Goal: Navigation & Orientation: Find specific page/section

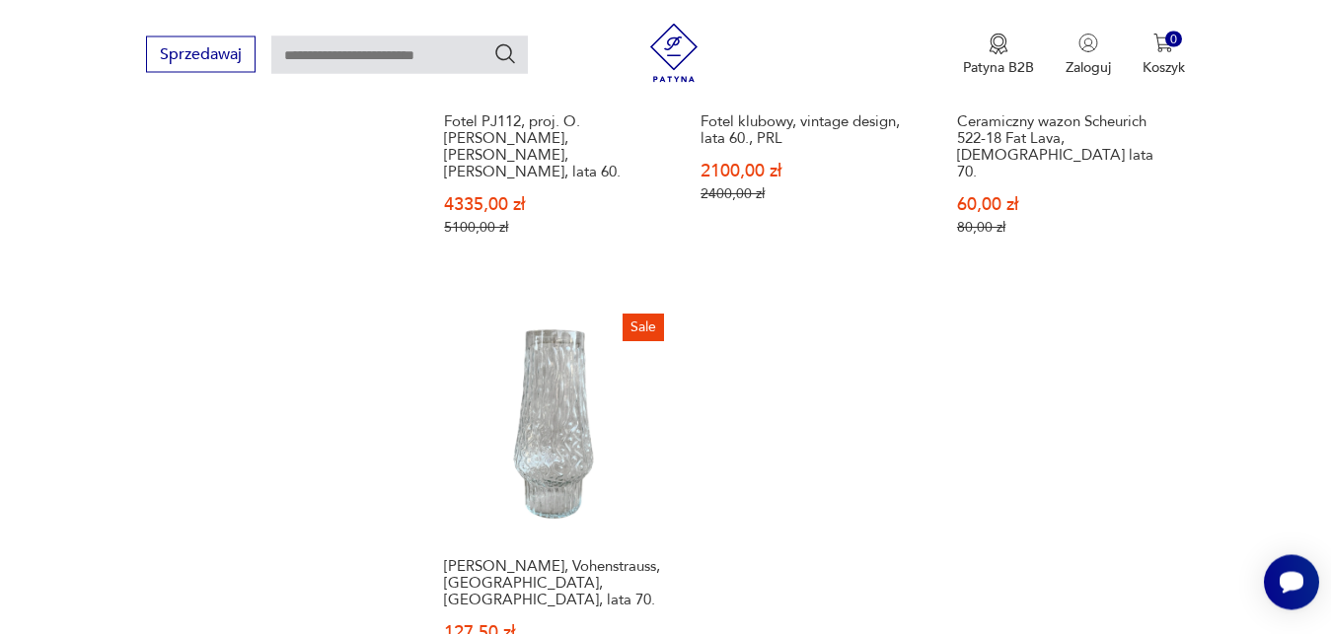
scroll to position [2806, 0]
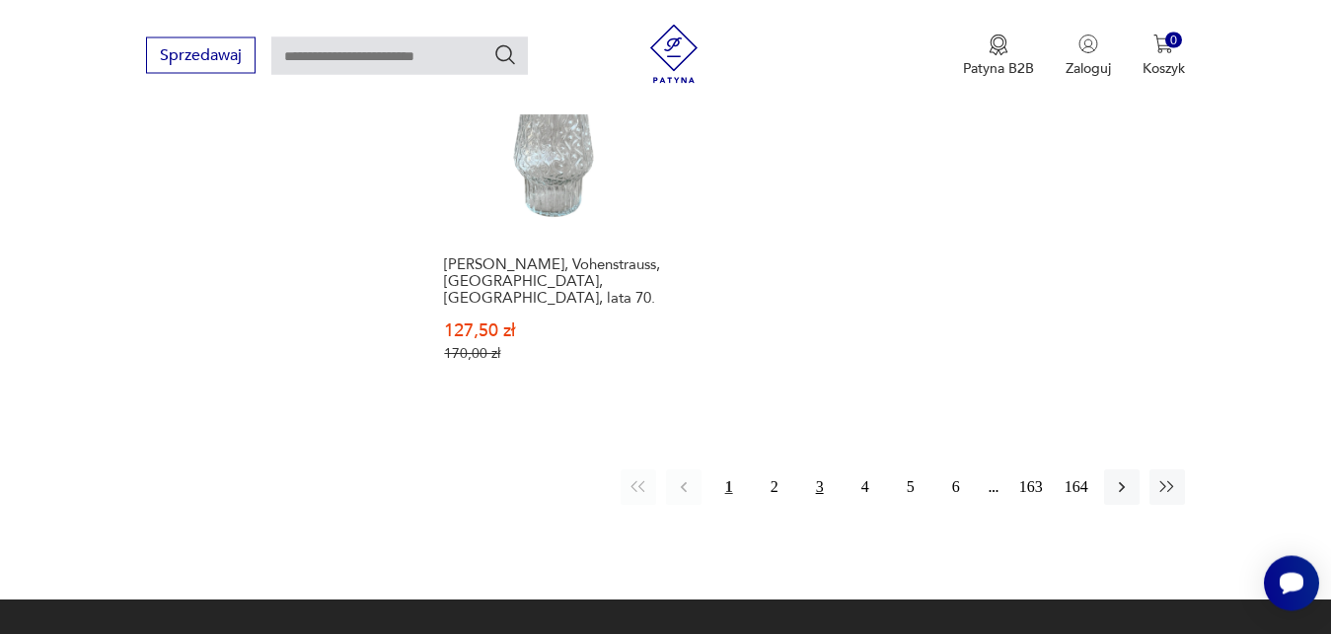
drag, startPoint x: 775, startPoint y: 403, endPoint x: 809, endPoint y: 409, distance: 35.2
click at [778, 470] on button "2" at bounding box center [775, 488] width 36 height 36
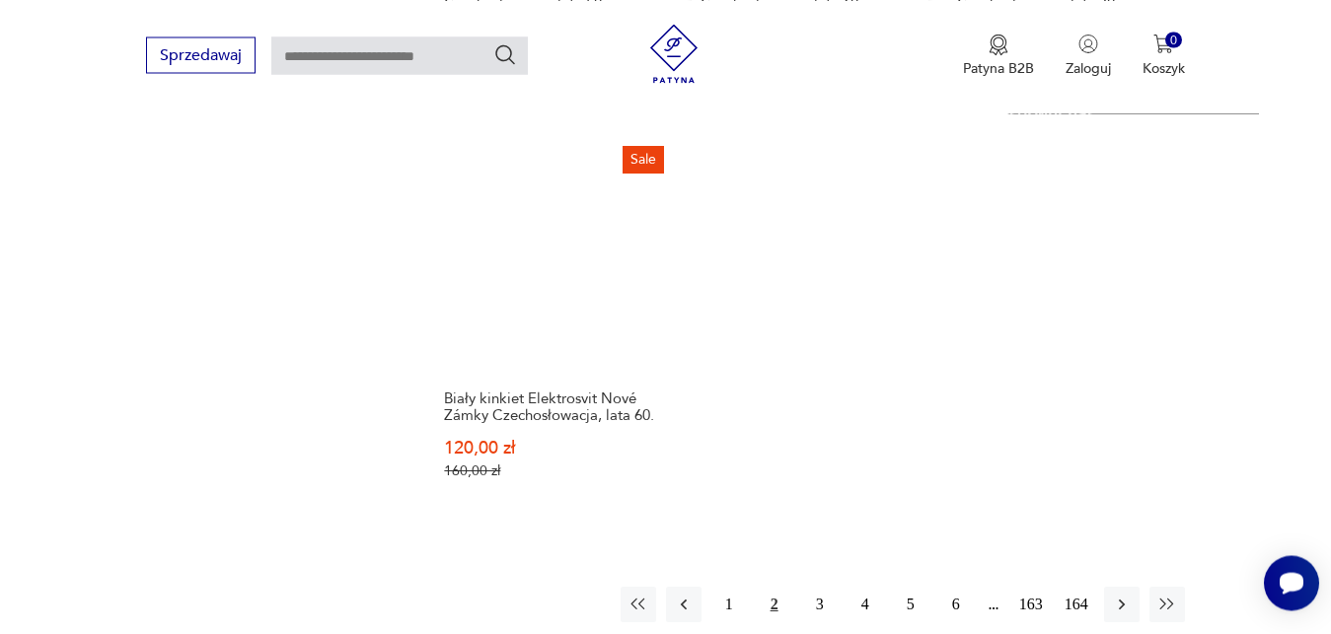
scroll to position [3075, 0]
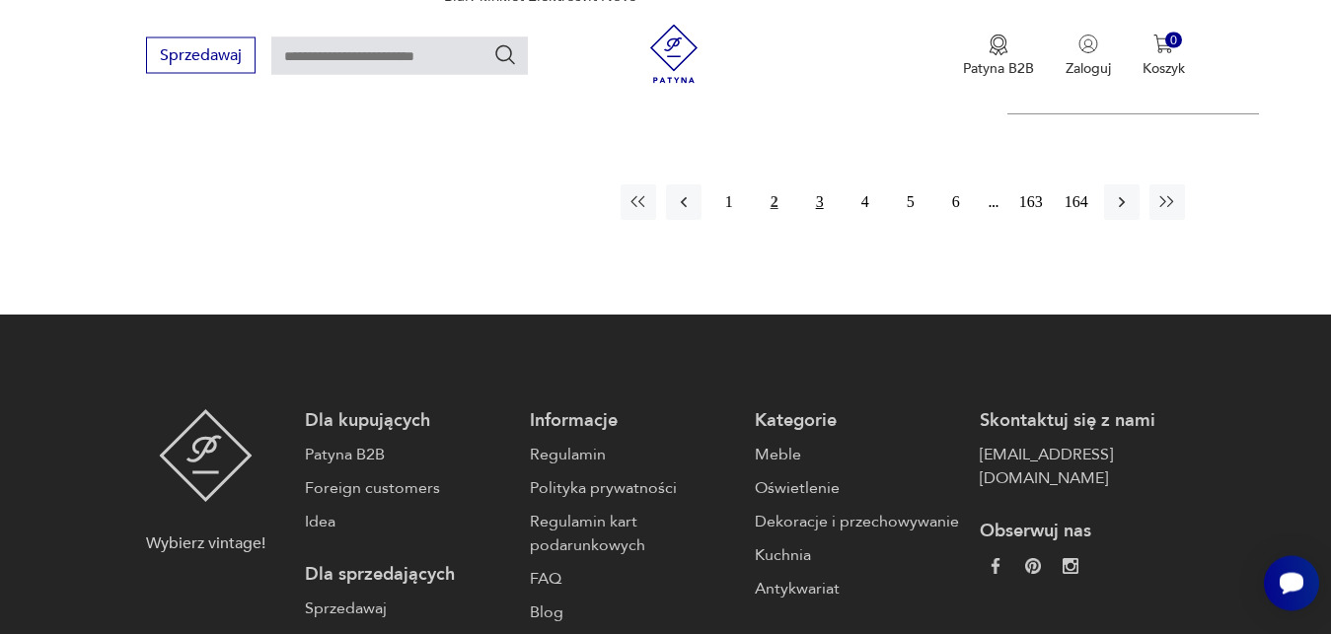
click at [815, 185] on button "3" at bounding box center [820, 203] width 36 height 36
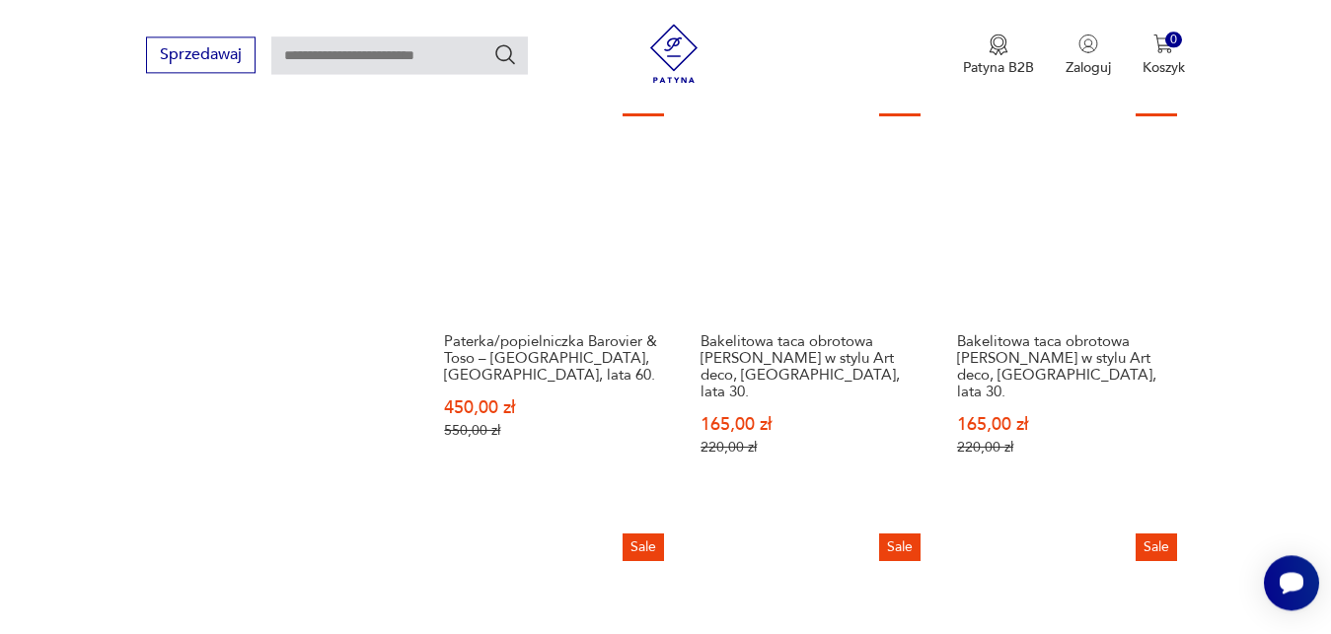
scroll to position [1968, 0]
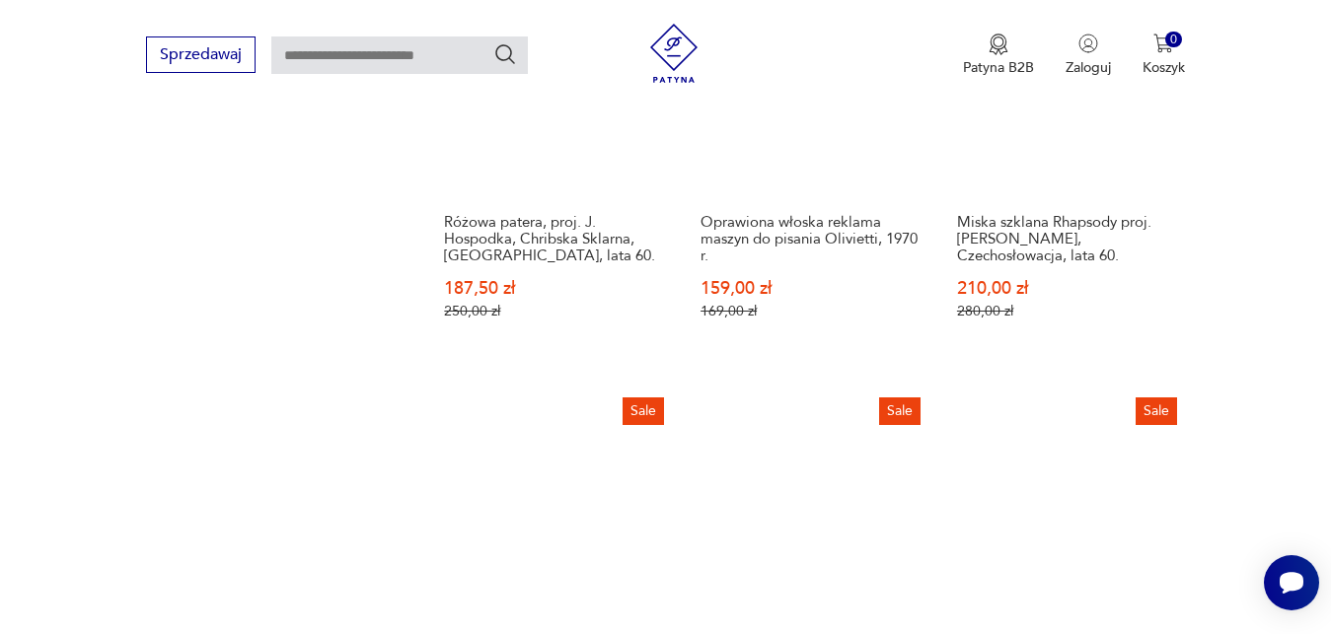
scroll to position [1346, 0]
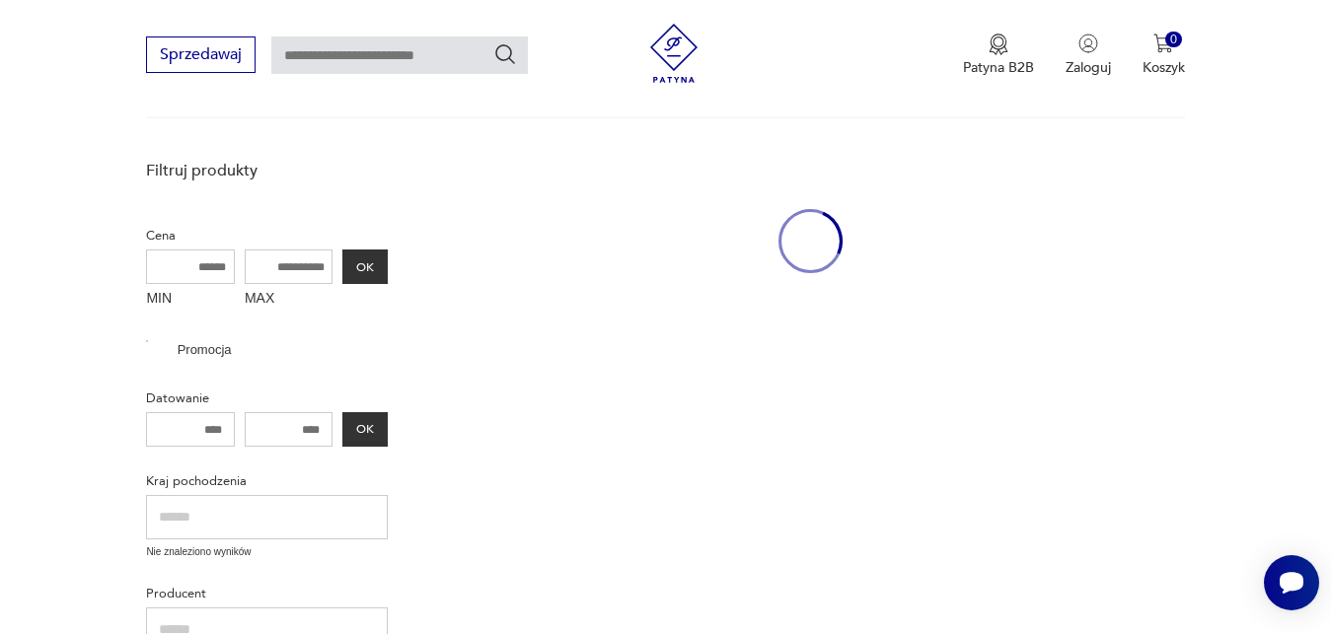
scroll to position [3263, 0]
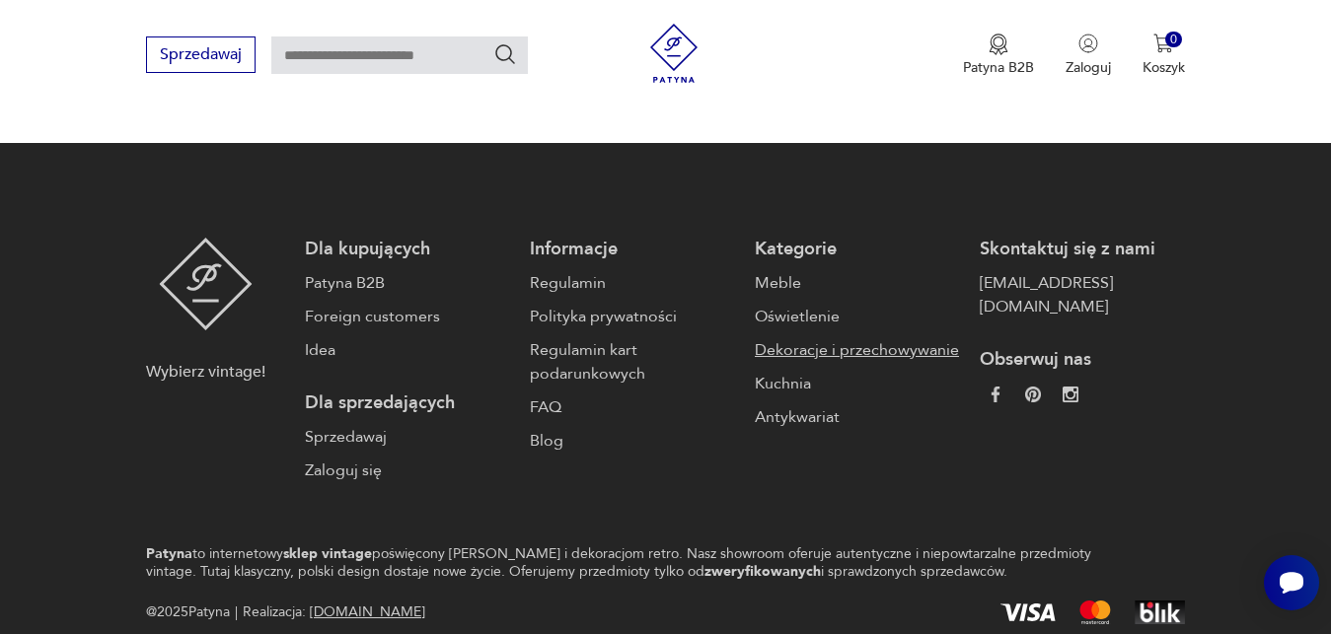
click at [797, 338] on link "Dekoracje i przechowywanie" at bounding box center [857, 350] width 205 height 24
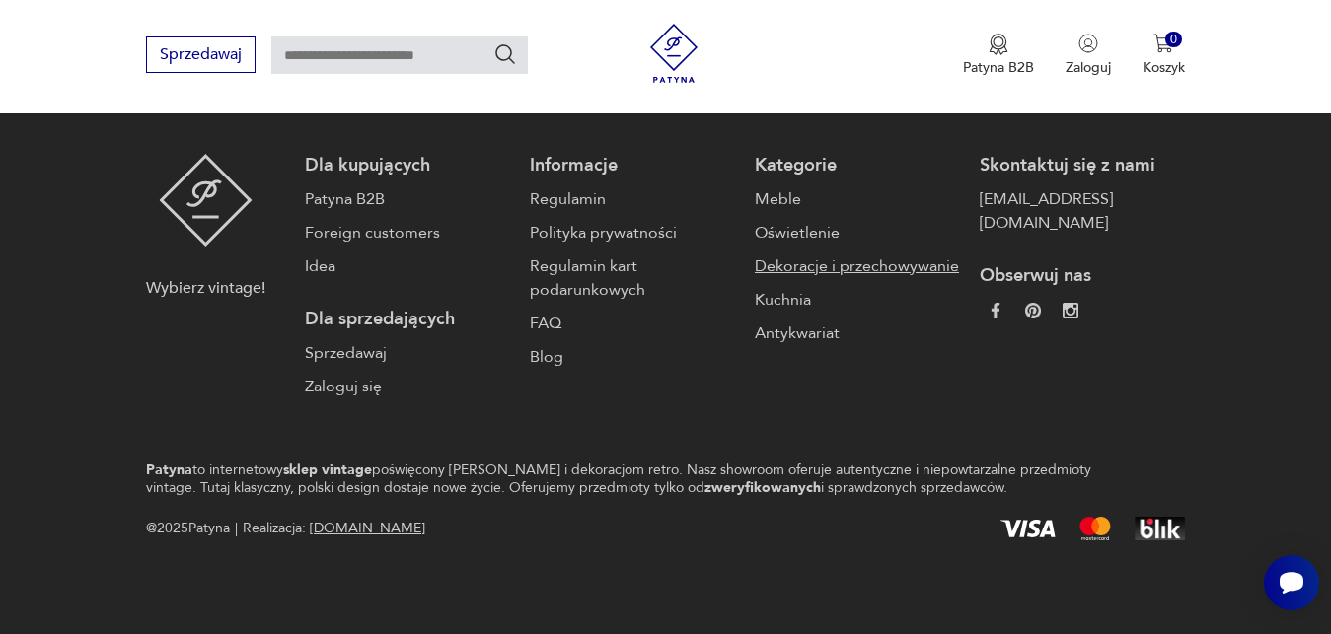
click at [776, 271] on link "Dekoracje i przechowywanie" at bounding box center [857, 267] width 205 height 24
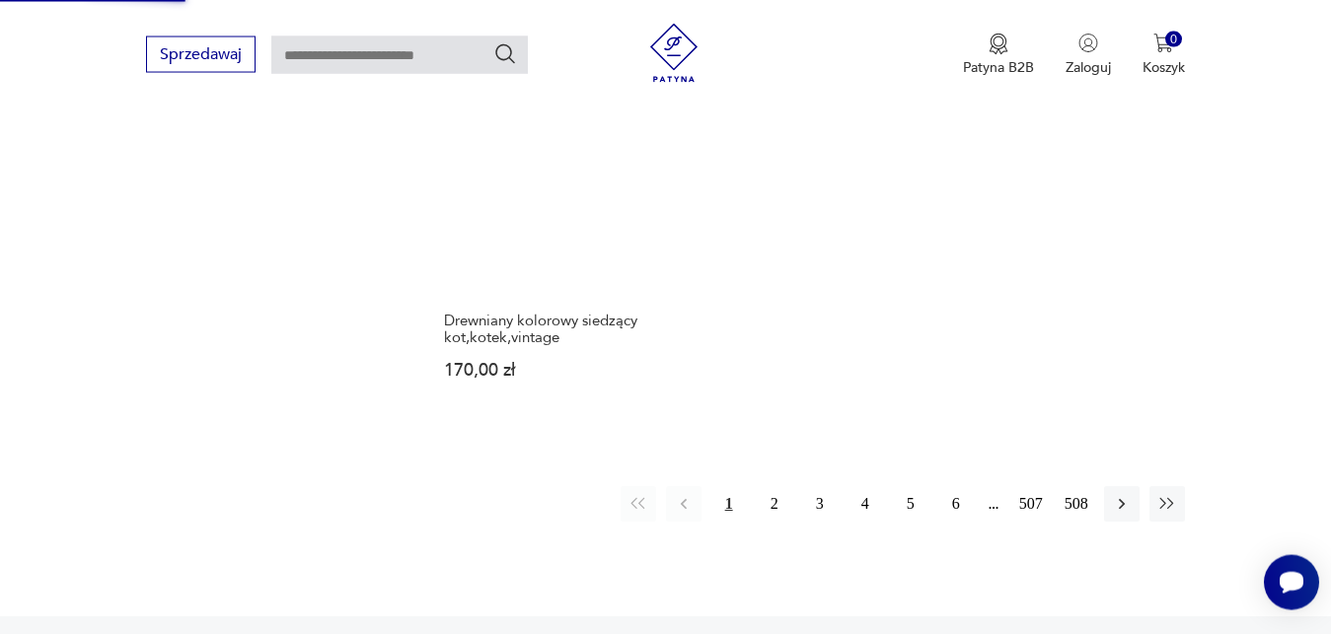
scroll to position [3221, 0]
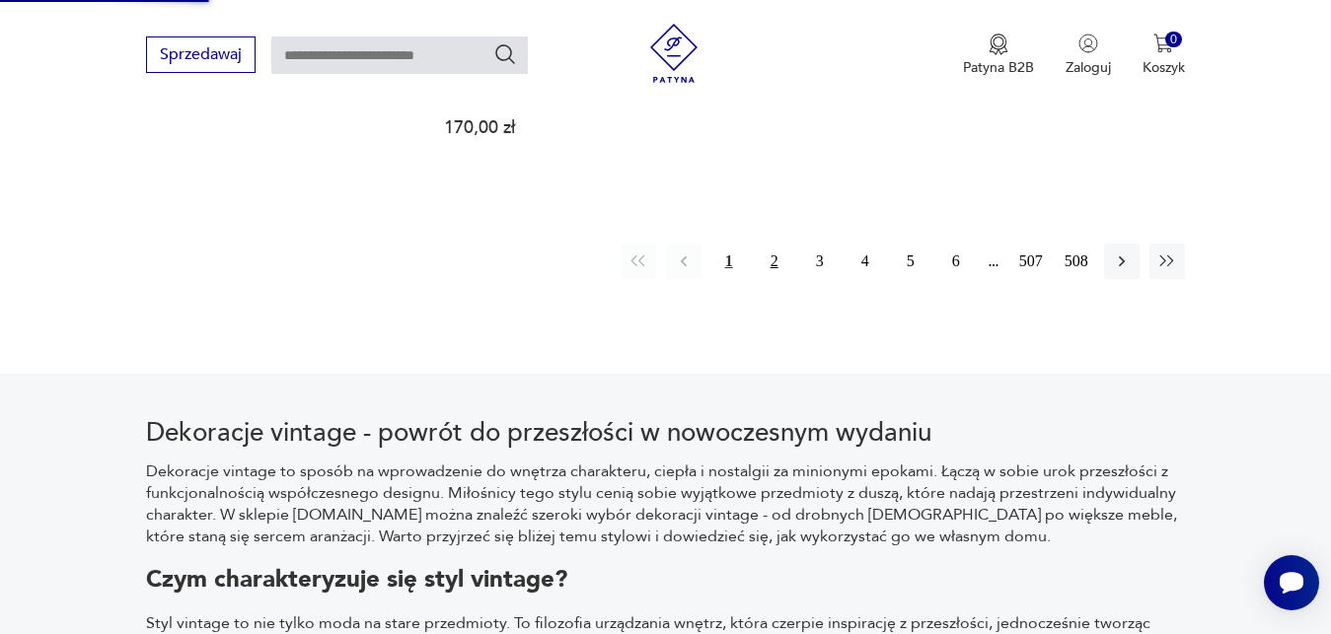
click at [769, 244] on button "2" at bounding box center [775, 262] width 36 height 36
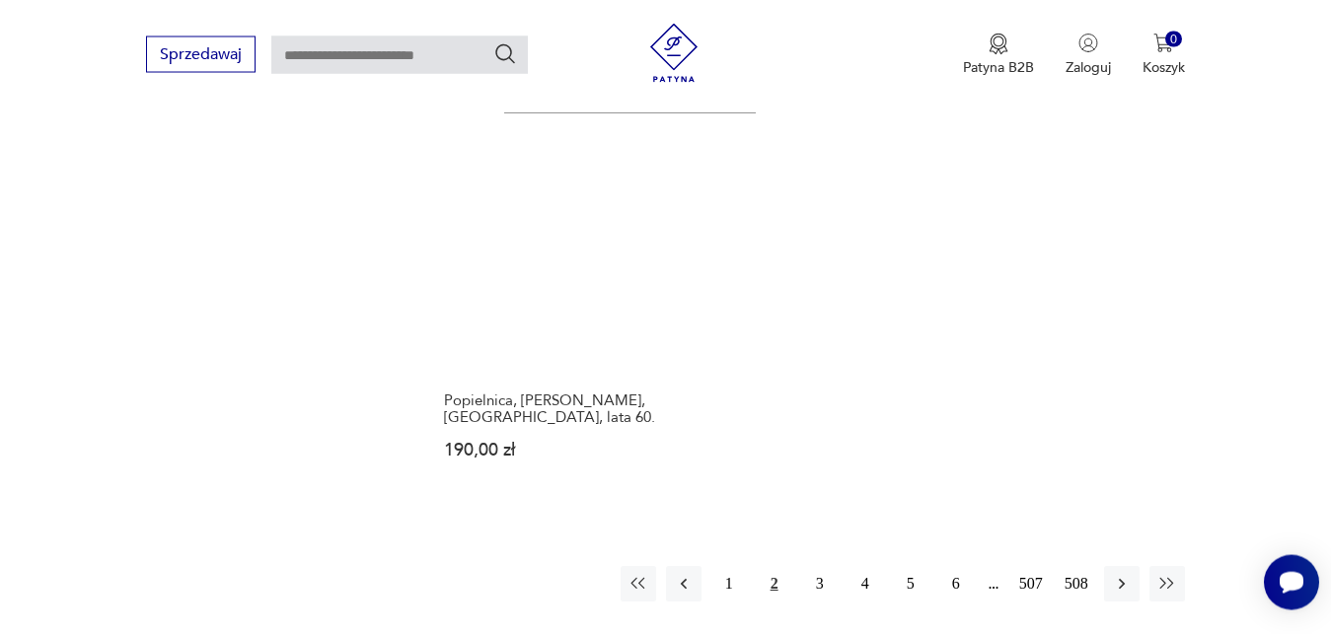
scroll to position [2840, 0]
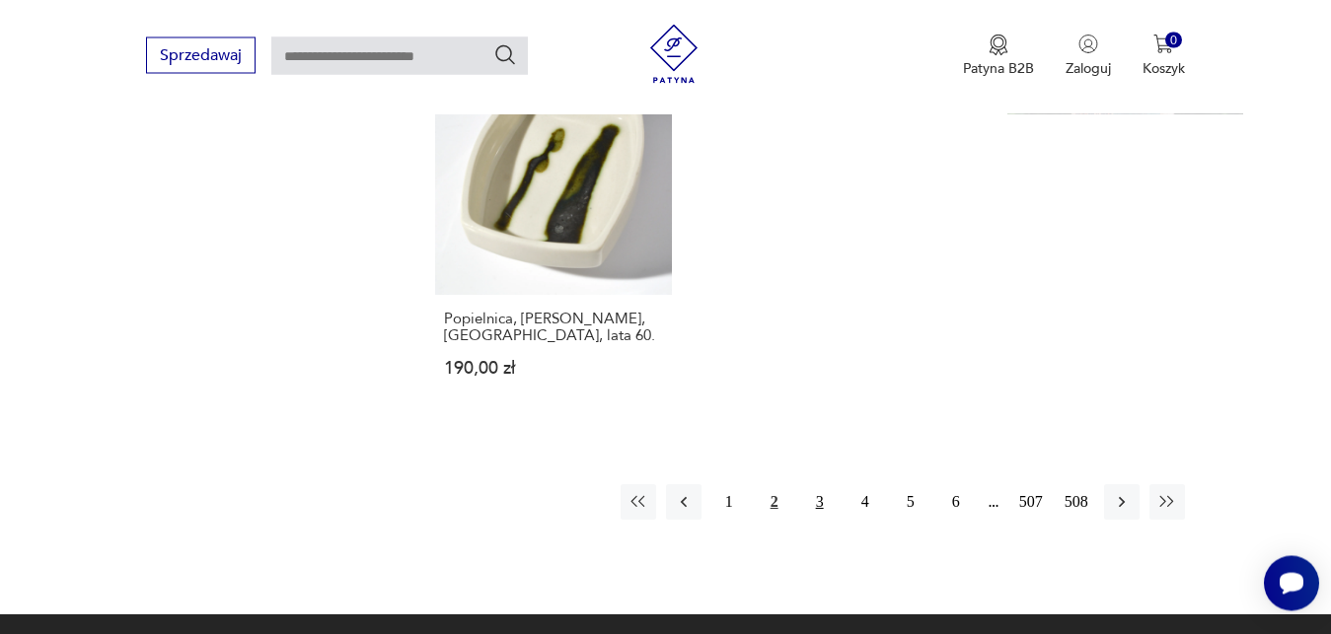
click at [813, 484] on button "3" at bounding box center [820, 502] width 36 height 36
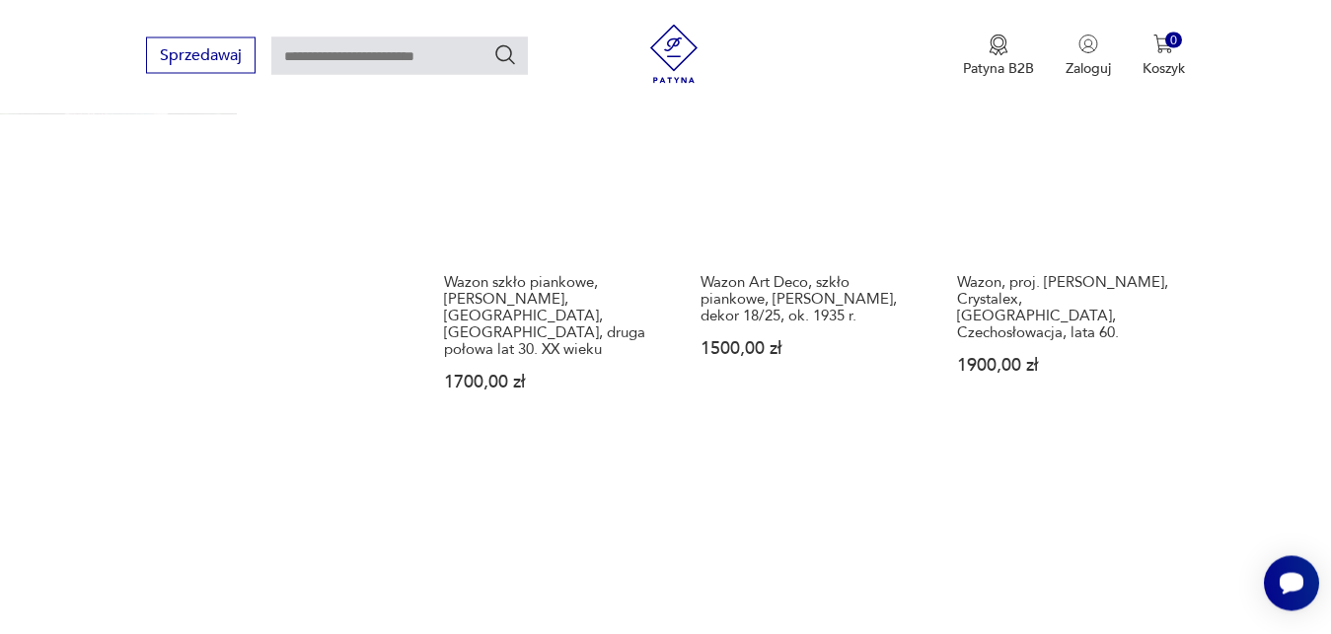
scroll to position [2840, 0]
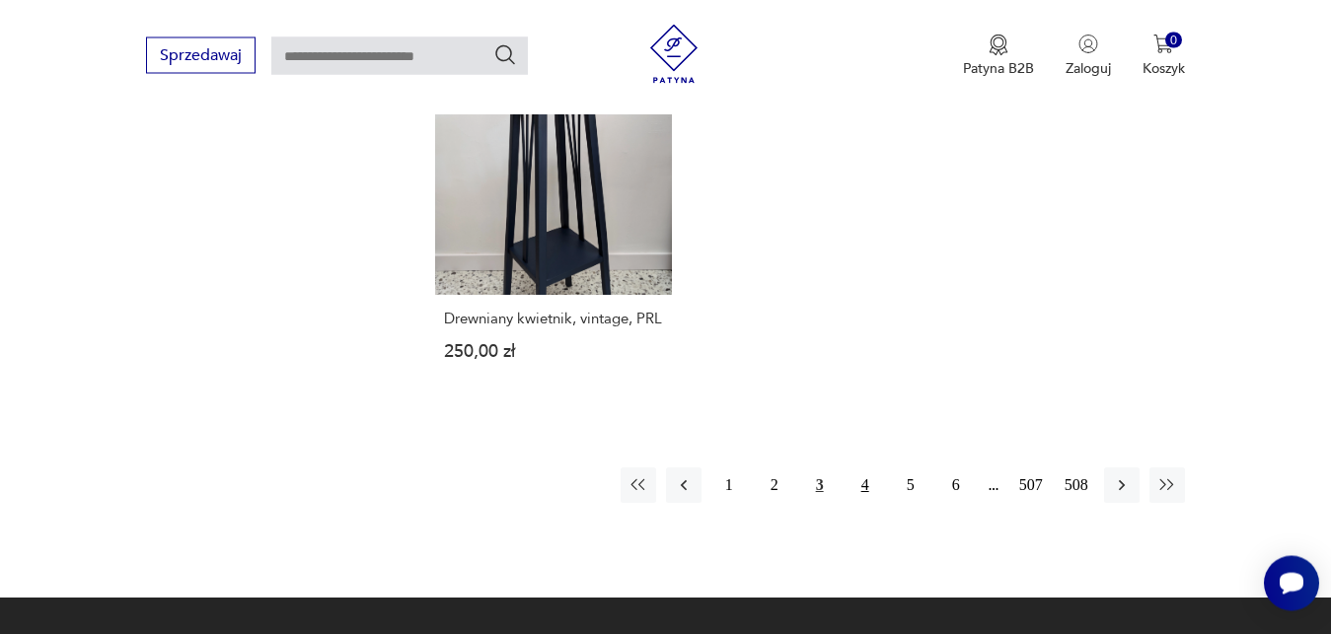
click at [866, 490] on button "4" at bounding box center [866, 486] width 36 height 36
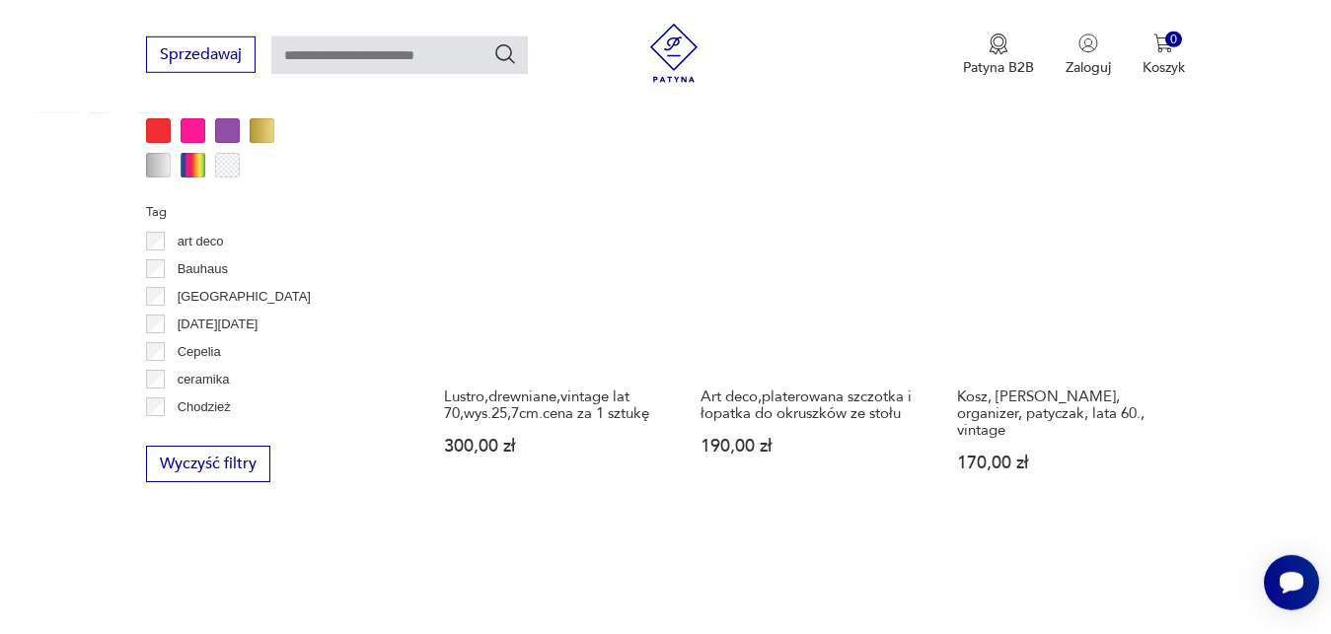
scroll to position [1632, 0]
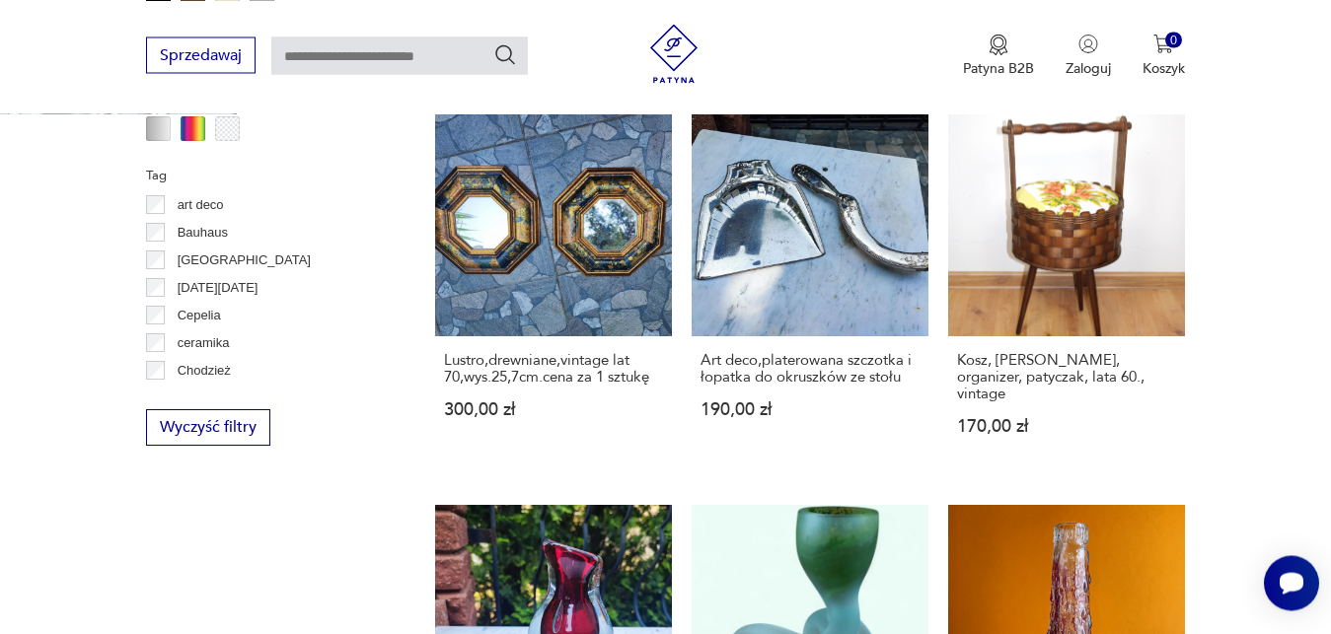
click at [351, 475] on div "Filtruj produkty Cena MIN MAX OK Promocja Datowanie OK Kraj pochodzenia [DEMOGR…" at bounding box center [267, 530] width 242 height 2663
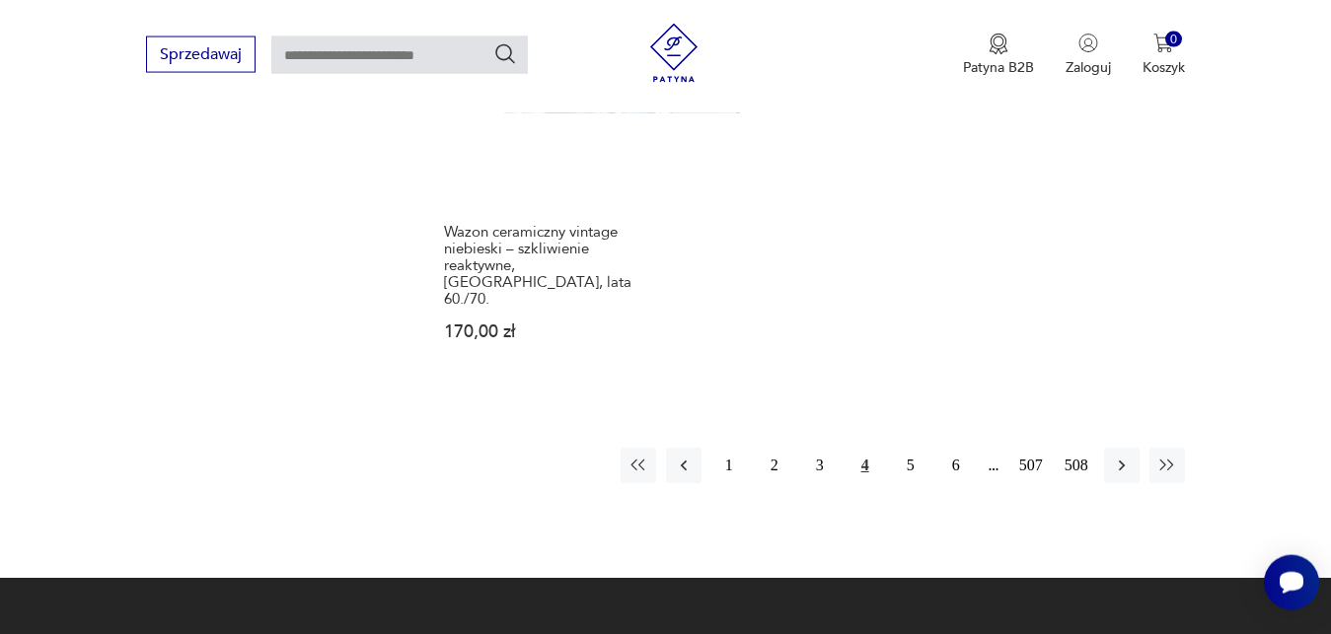
scroll to position [3242, 0]
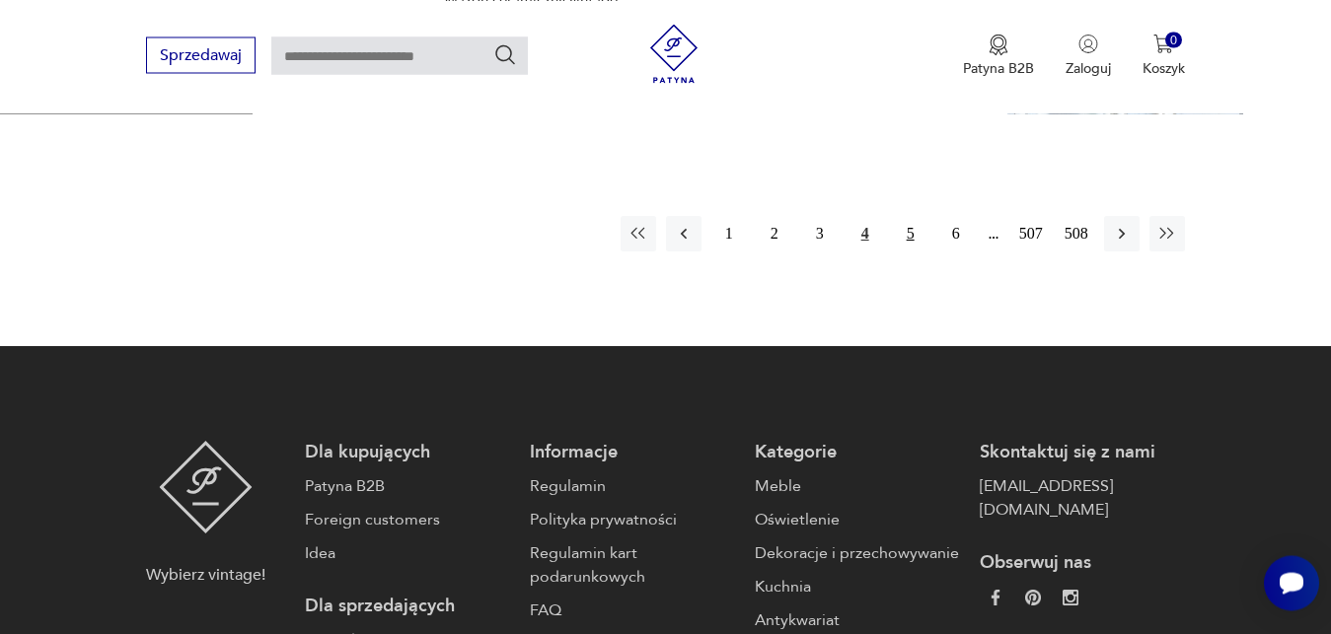
click at [908, 216] on button "5" at bounding box center [911, 234] width 36 height 36
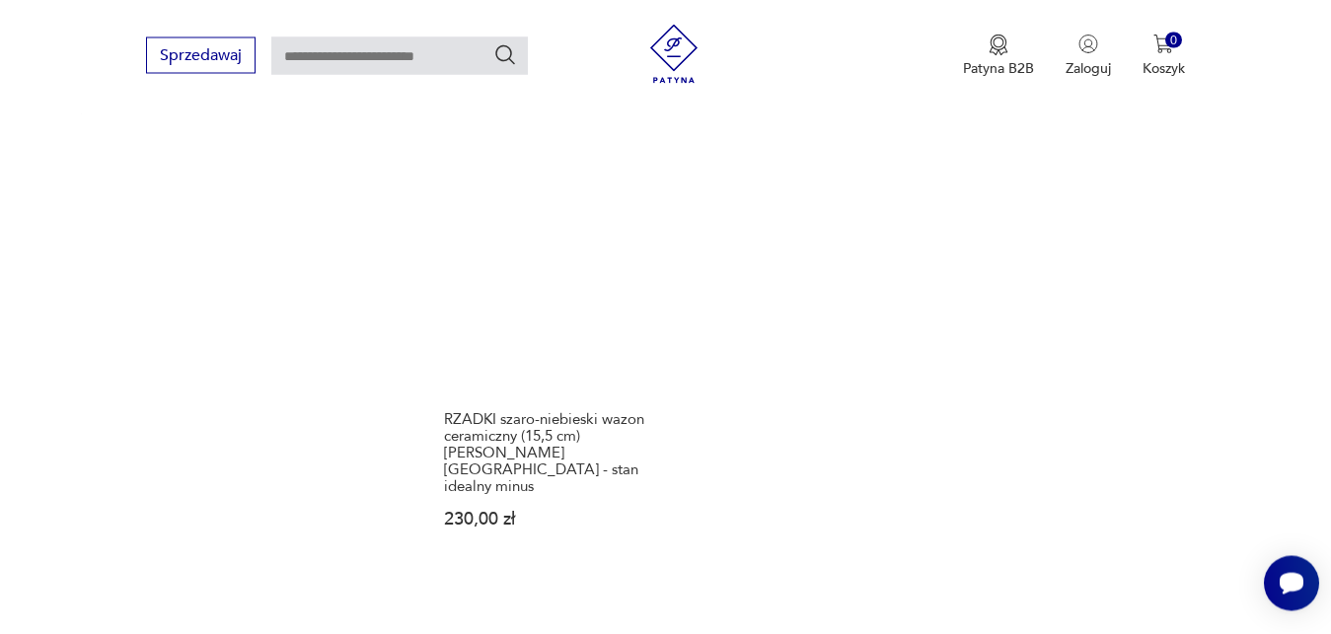
scroll to position [3041, 0]
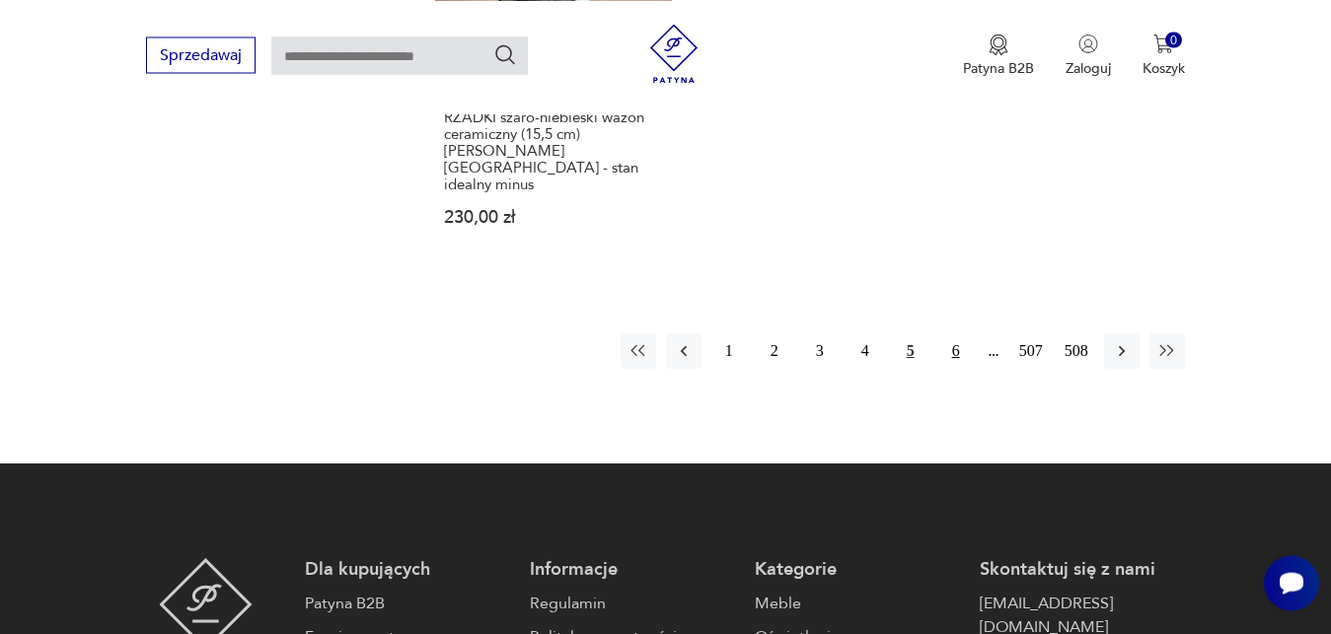
click at [954, 334] on button "6" at bounding box center [956, 352] width 36 height 36
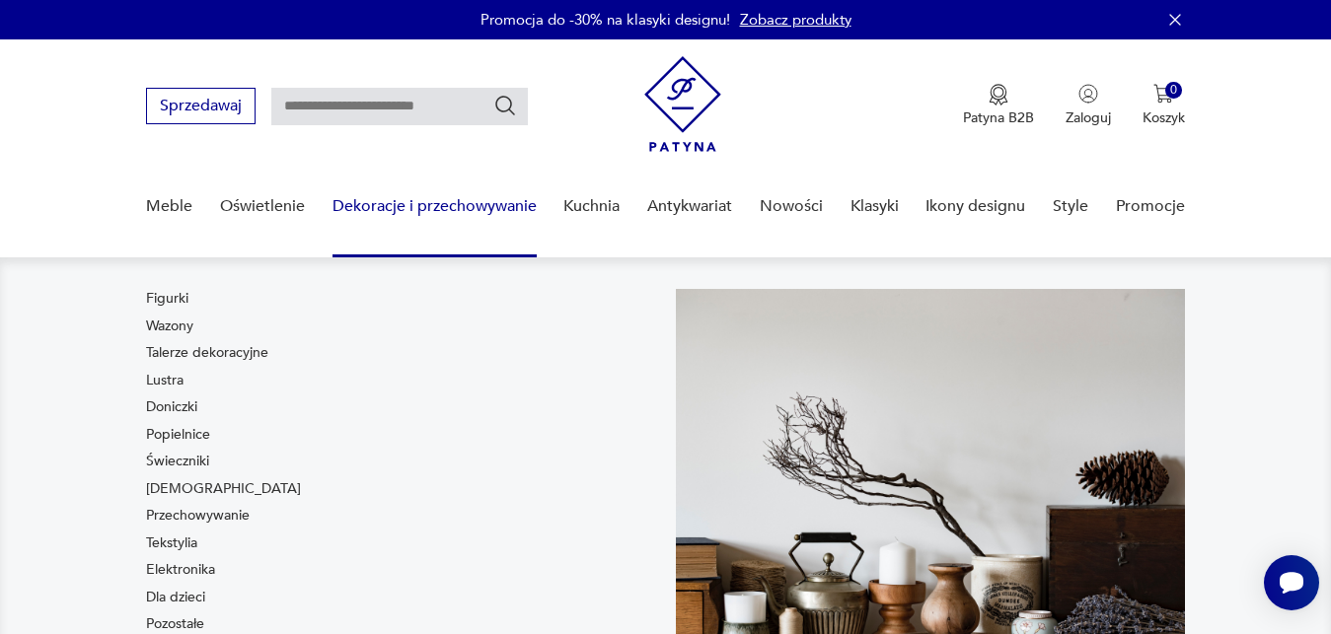
click at [441, 205] on link "Dekoracje i przechowywanie" at bounding box center [435, 207] width 204 height 76
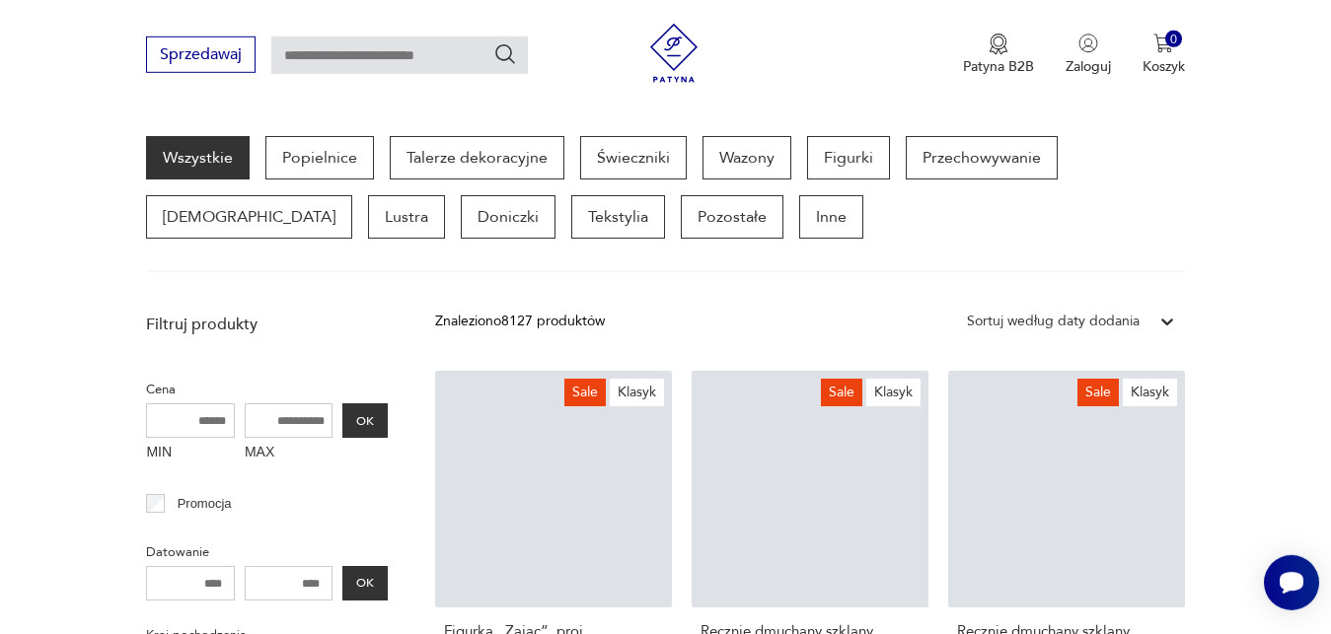
scroll to position [525, 0]
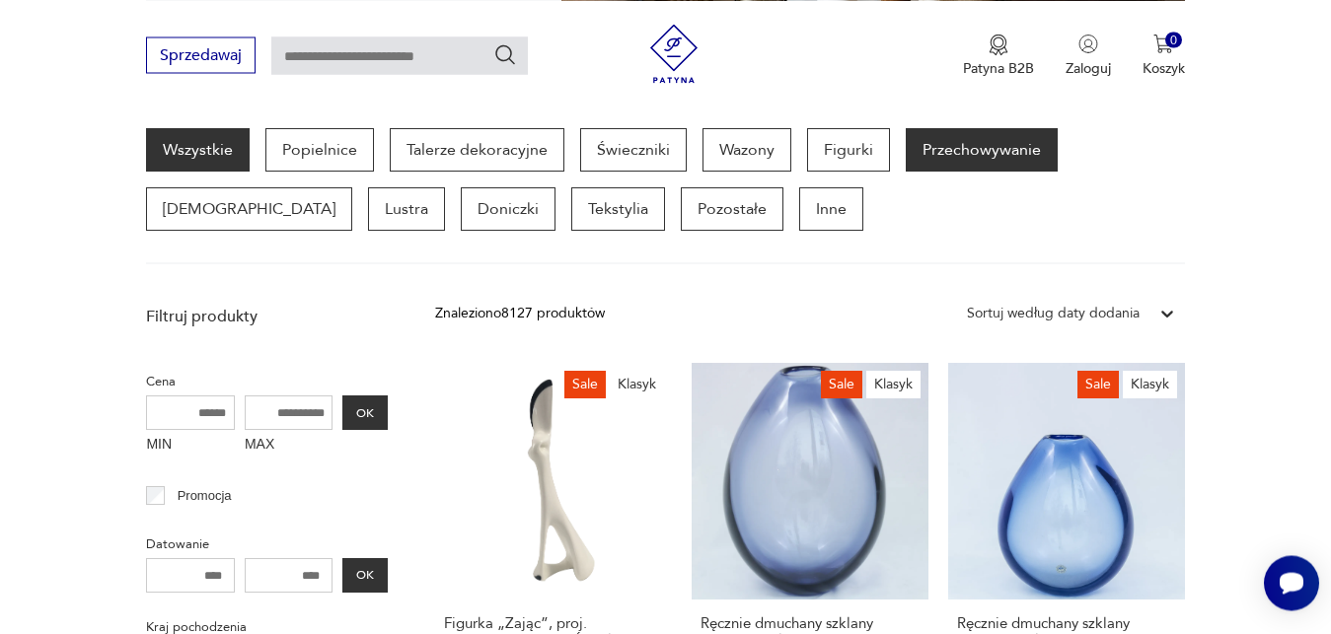
click at [974, 153] on p "Przechowywanie" at bounding box center [982, 149] width 152 height 43
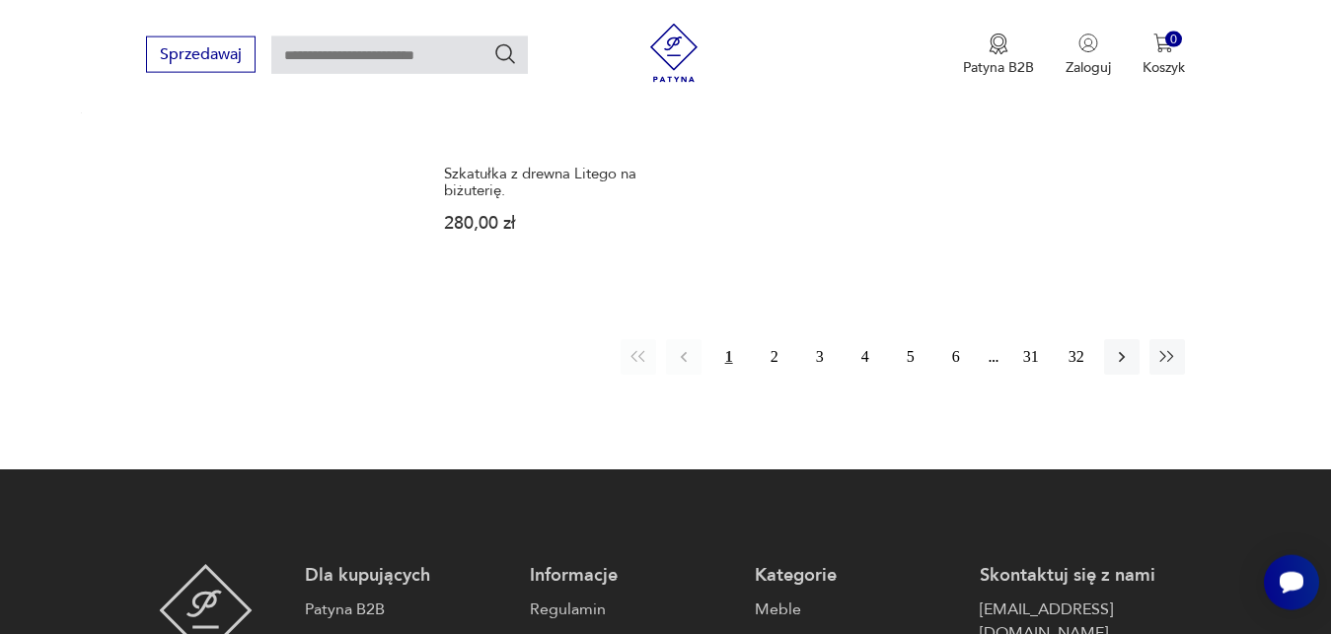
scroll to position [3142, 0]
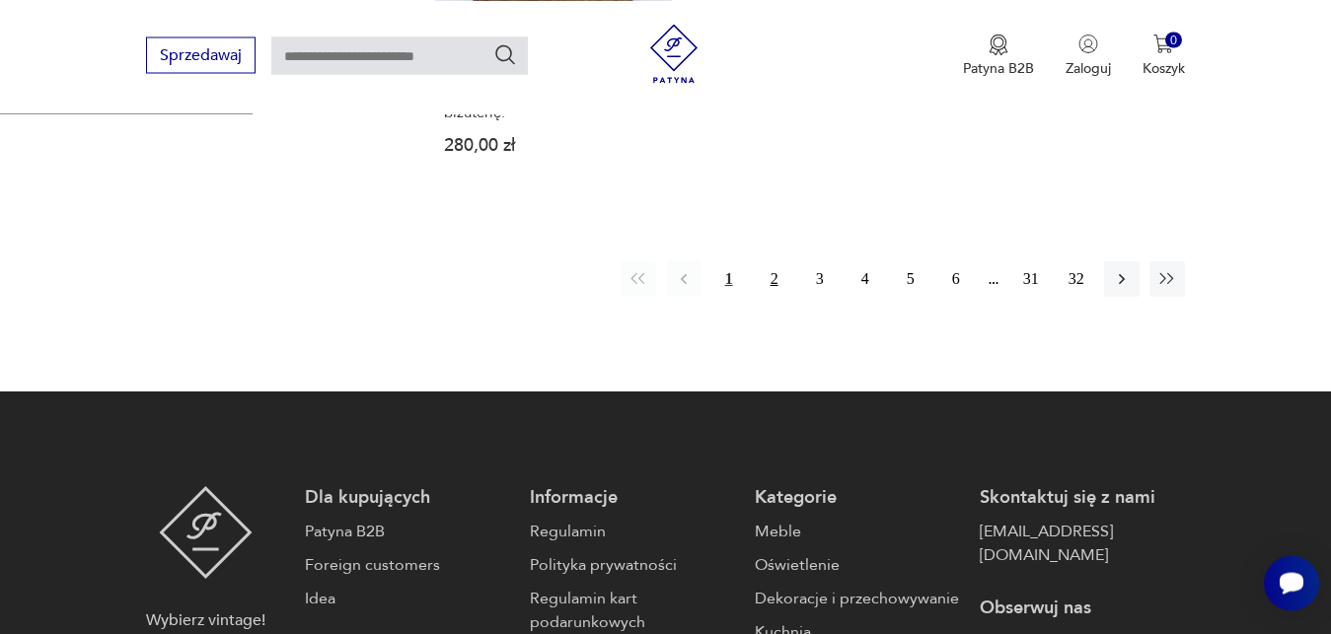
click at [775, 261] on button "2" at bounding box center [775, 279] width 36 height 36
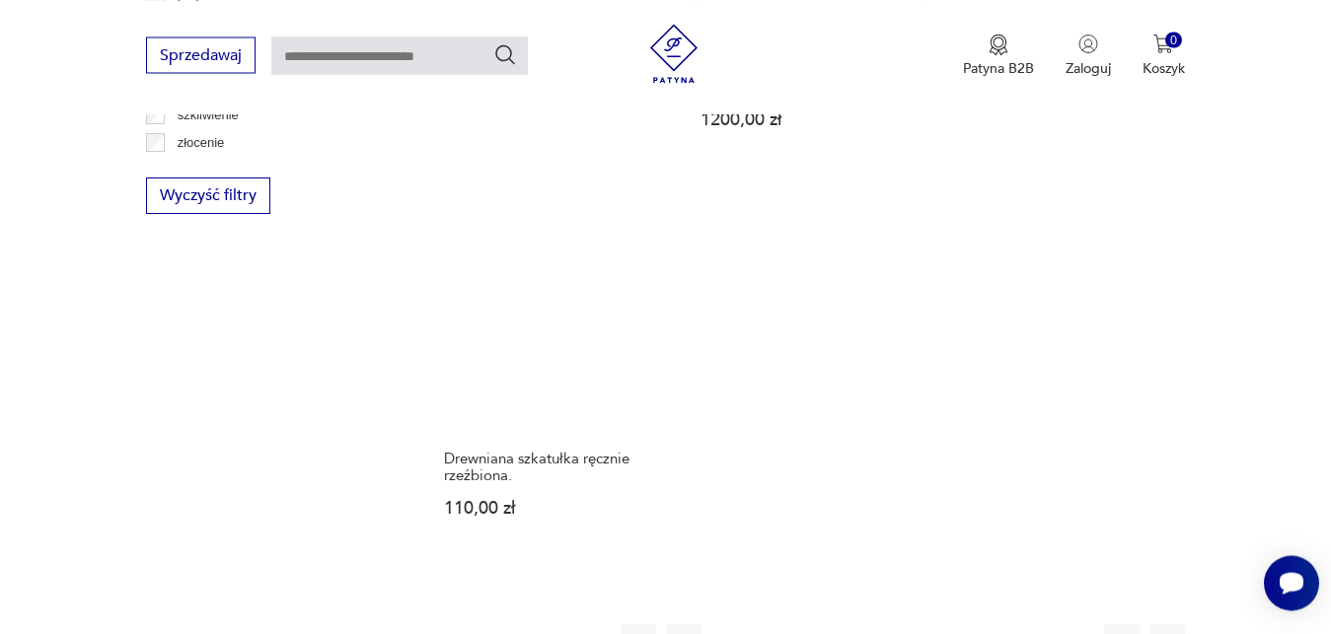
scroll to position [3041, 0]
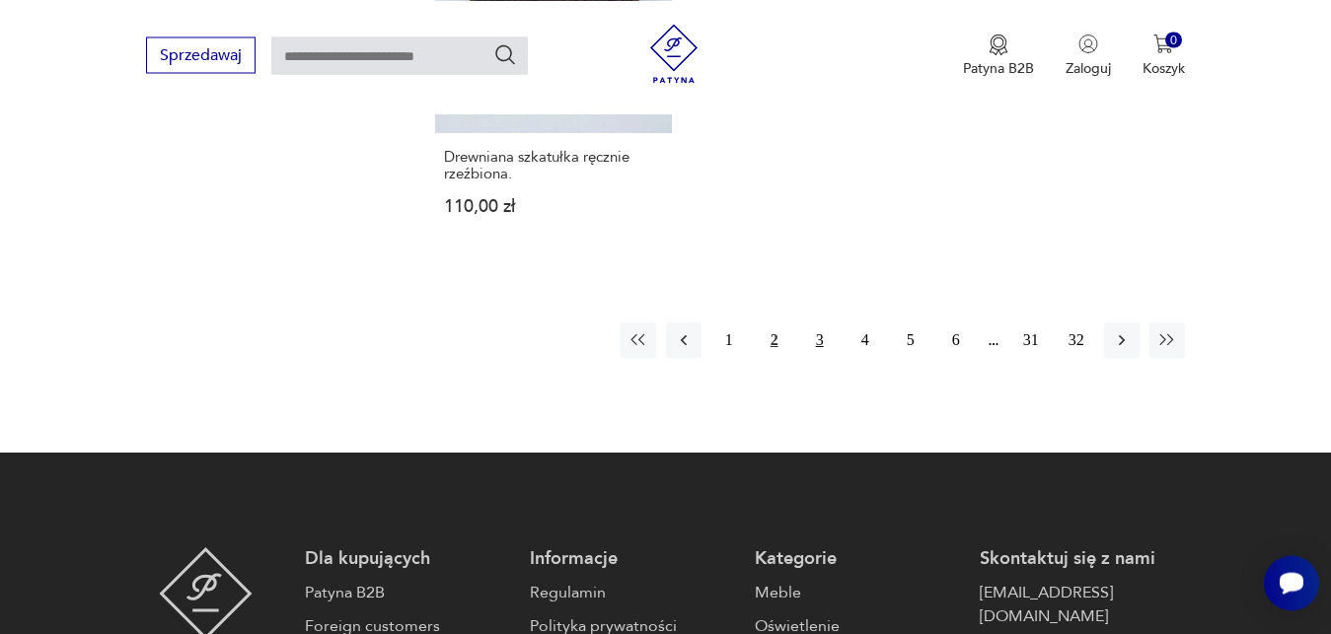
click at [820, 323] on button "3" at bounding box center [820, 341] width 36 height 36
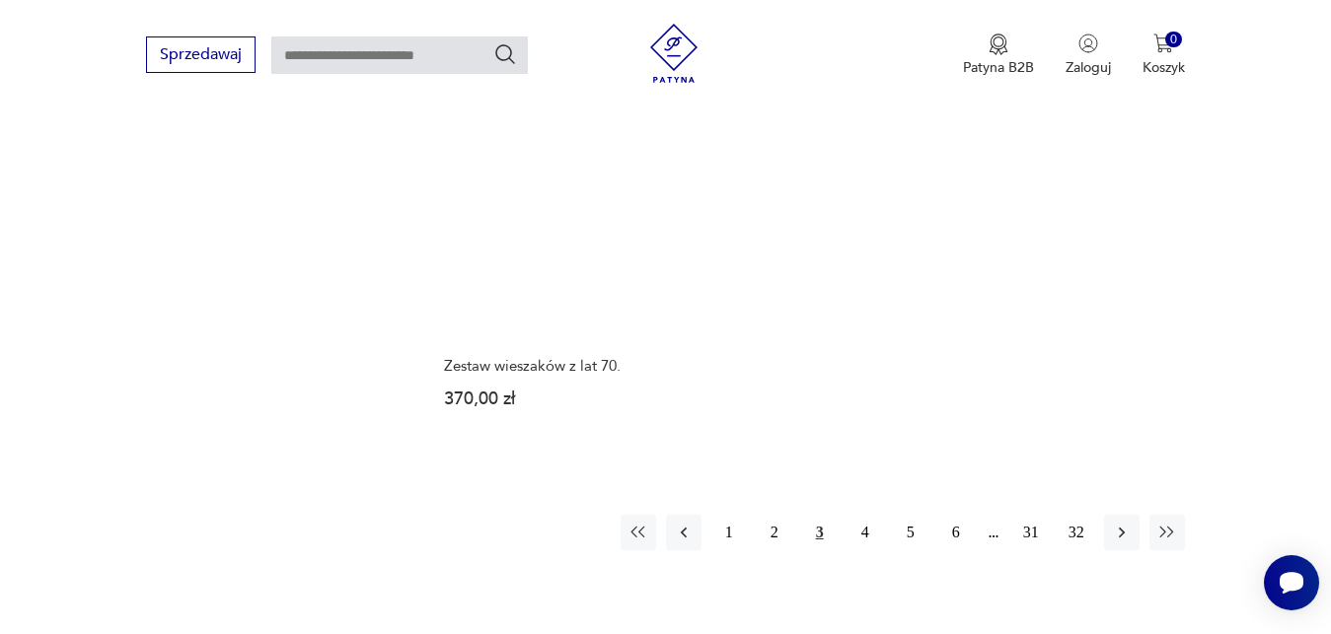
scroll to position [3041, 0]
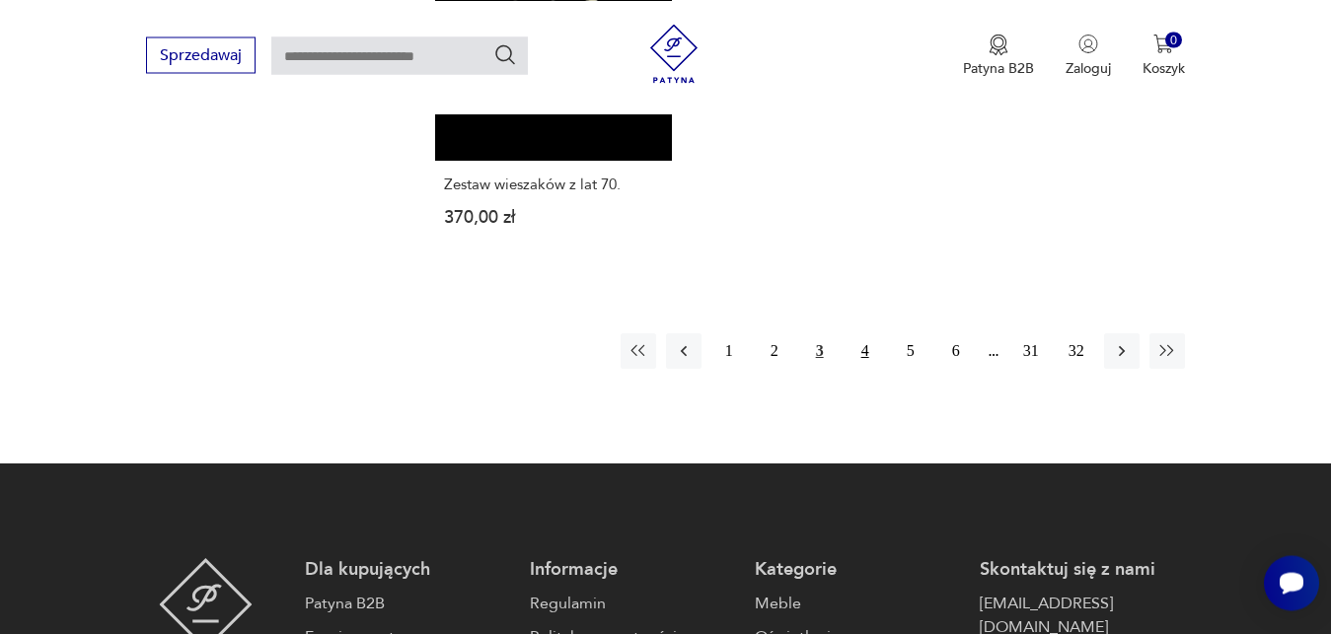
click at [866, 334] on button "4" at bounding box center [866, 352] width 36 height 36
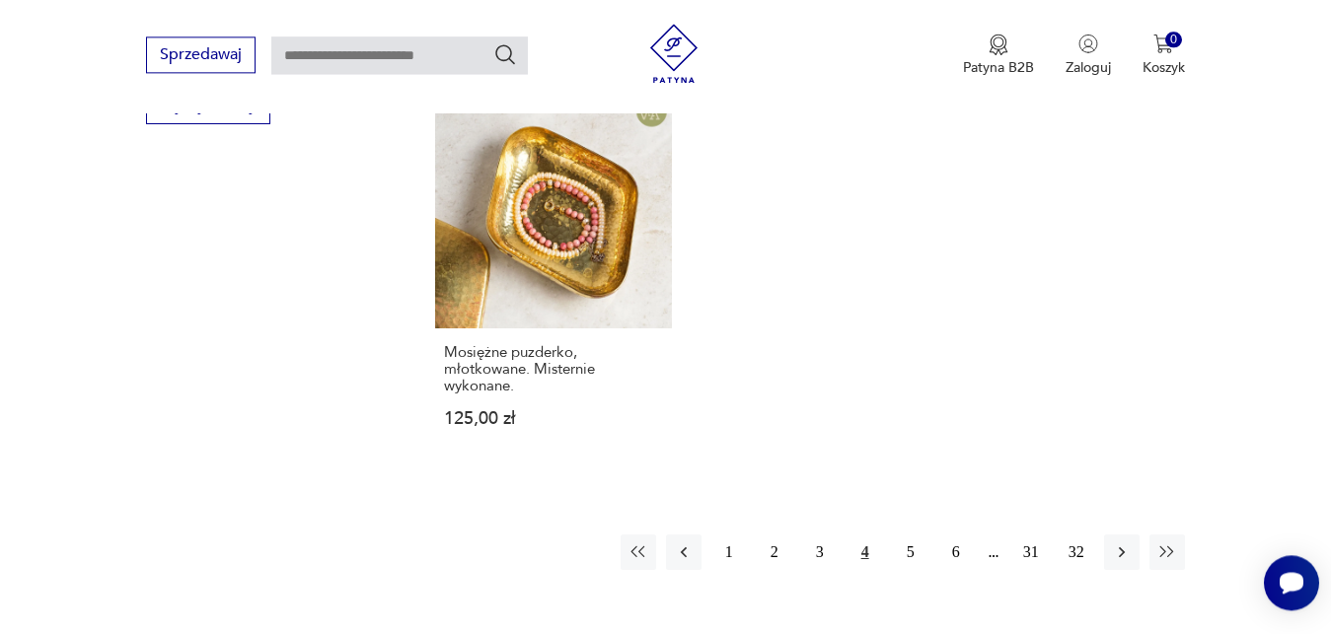
scroll to position [2840, 0]
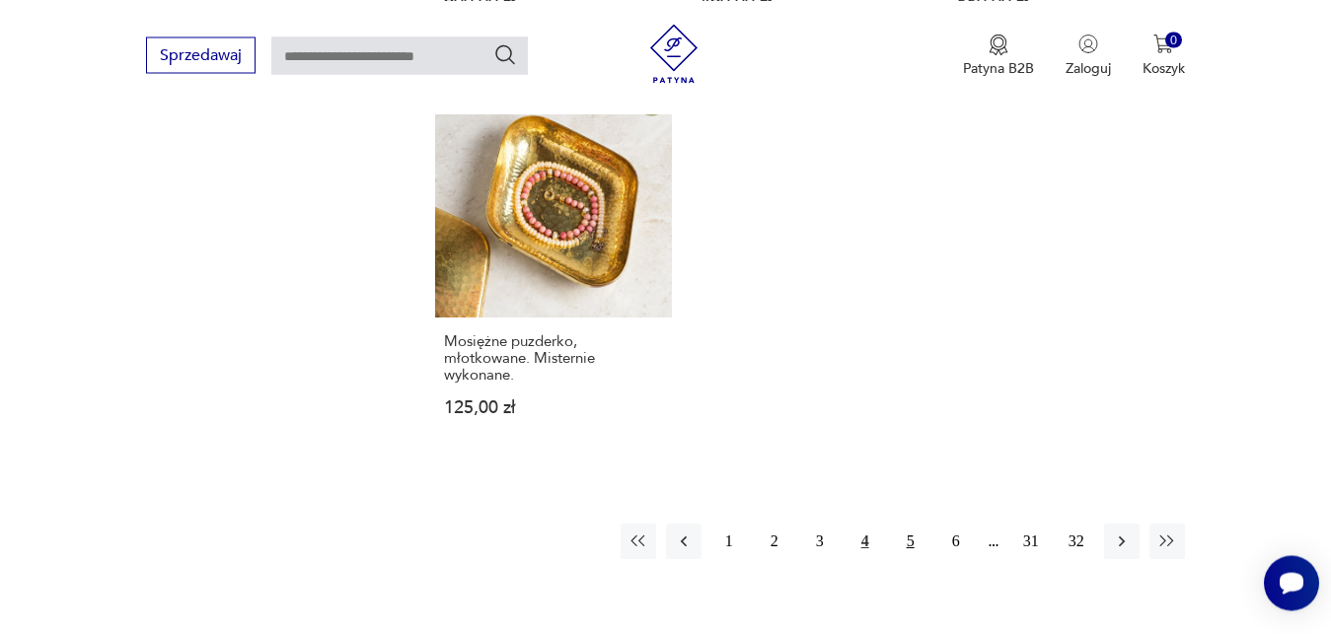
click at [912, 524] on button "5" at bounding box center [911, 542] width 36 height 36
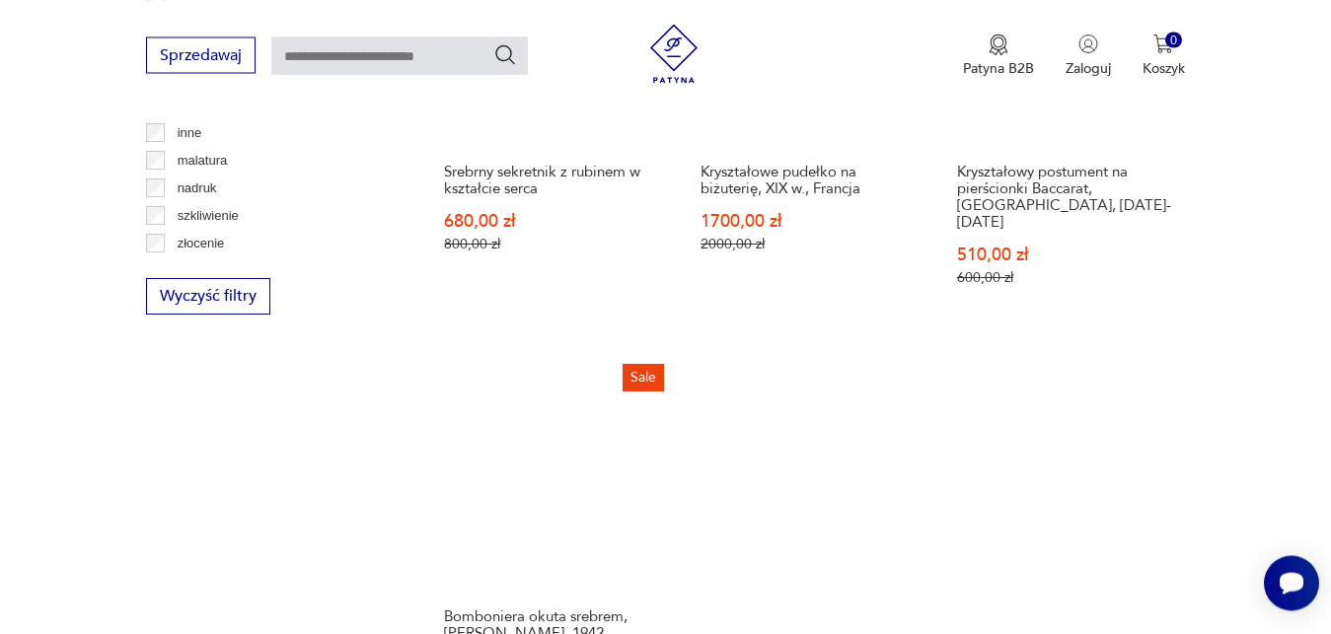
scroll to position [3041, 0]
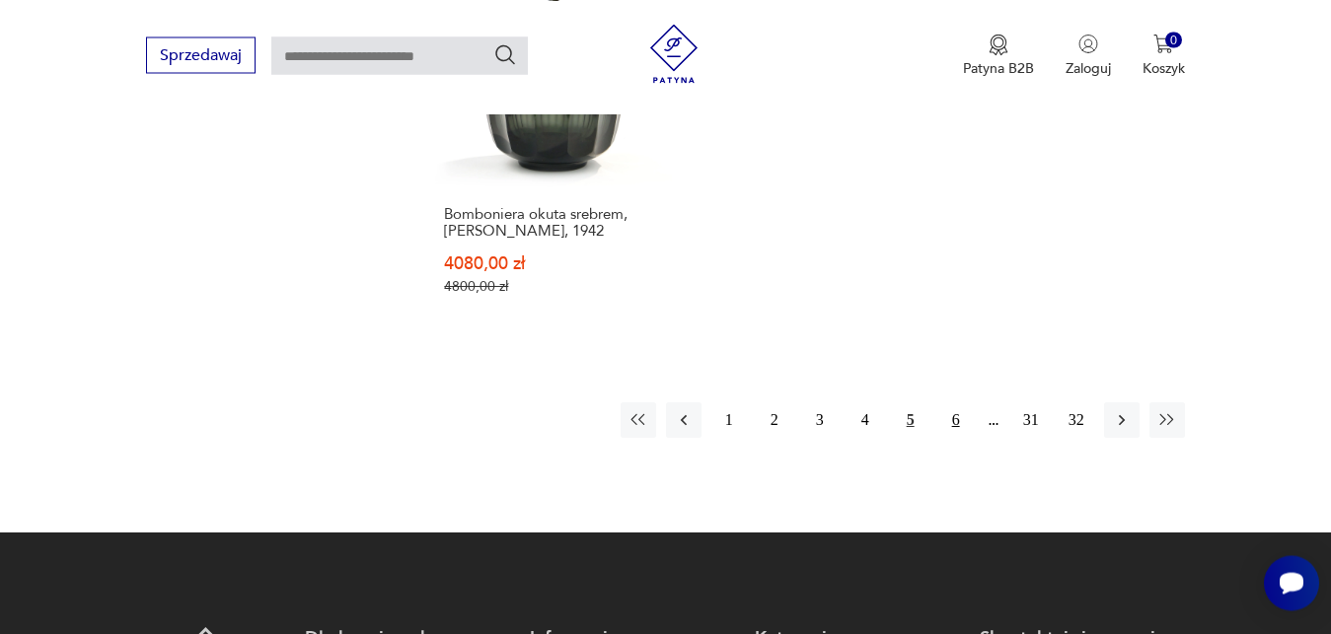
click at [955, 403] on button "6" at bounding box center [956, 421] width 36 height 36
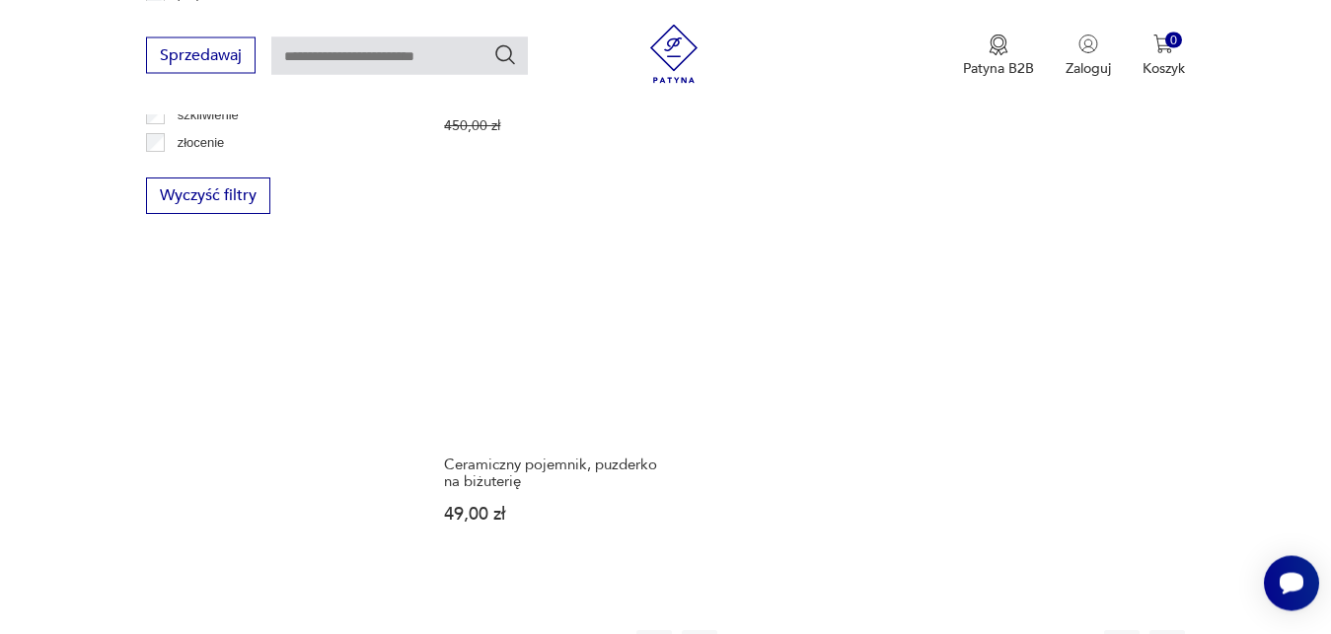
scroll to position [2940, 0]
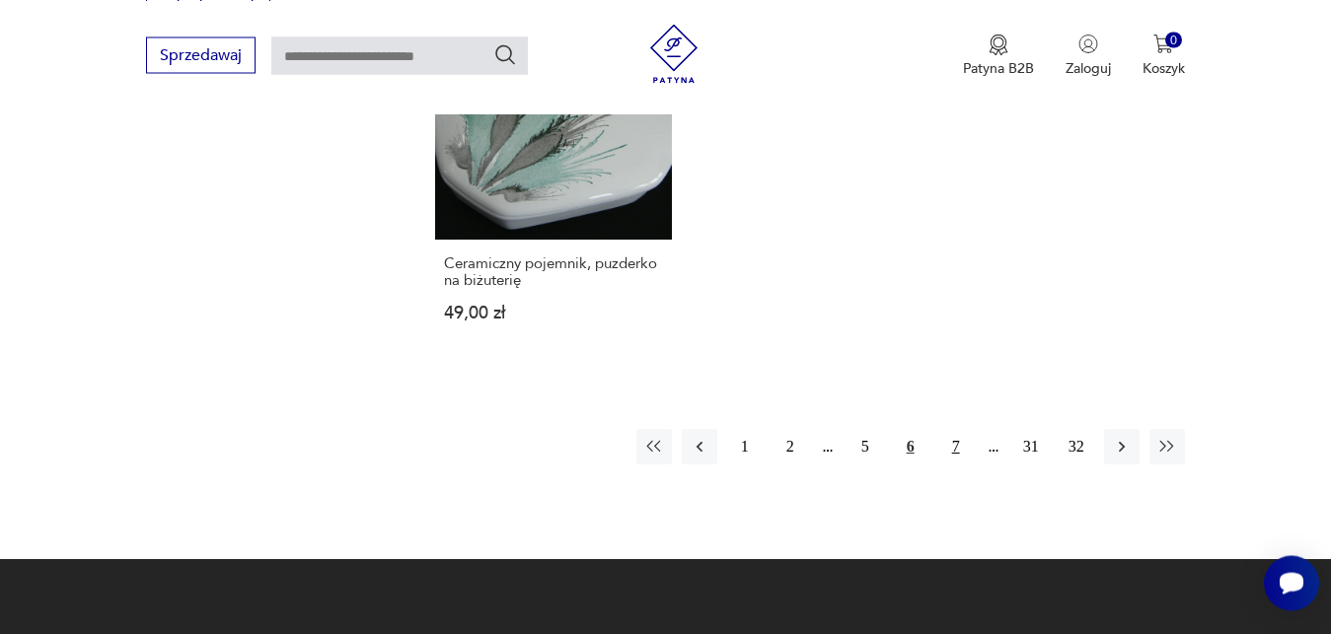
click at [956, 429] on button "7" at bounding box center [956, 447] width 36 height 36
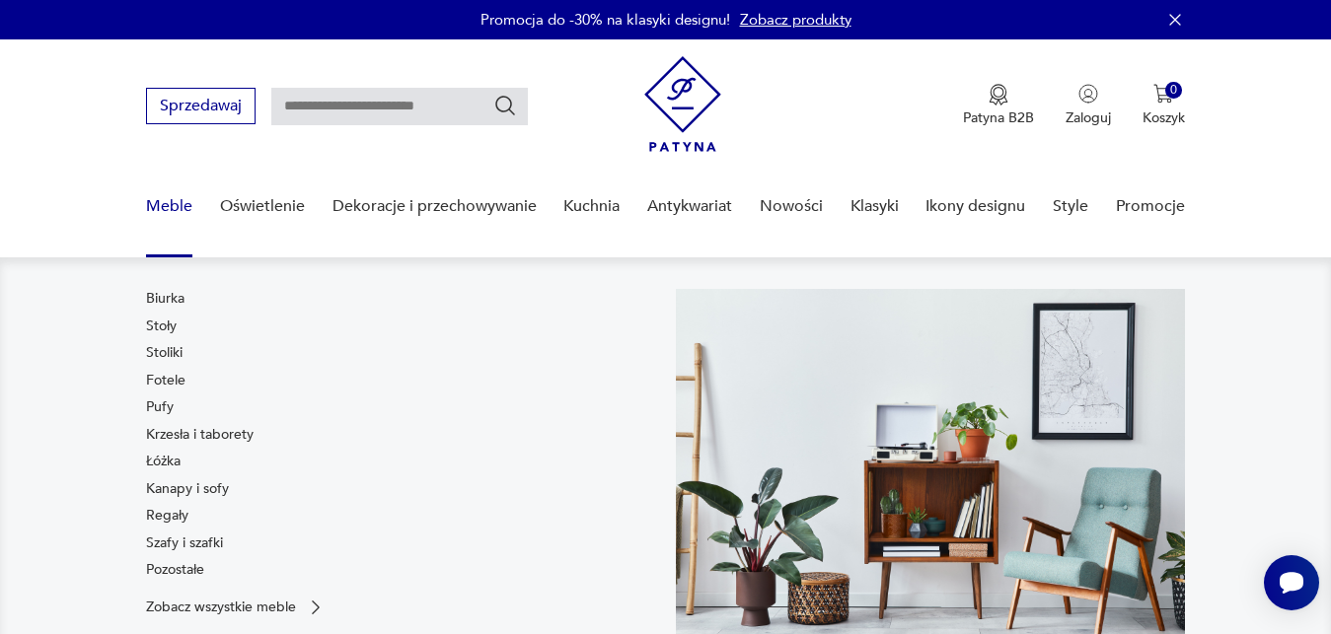
click at [172, 202] on link "Meble" at bounding box center [169, 207] width 46 height 76
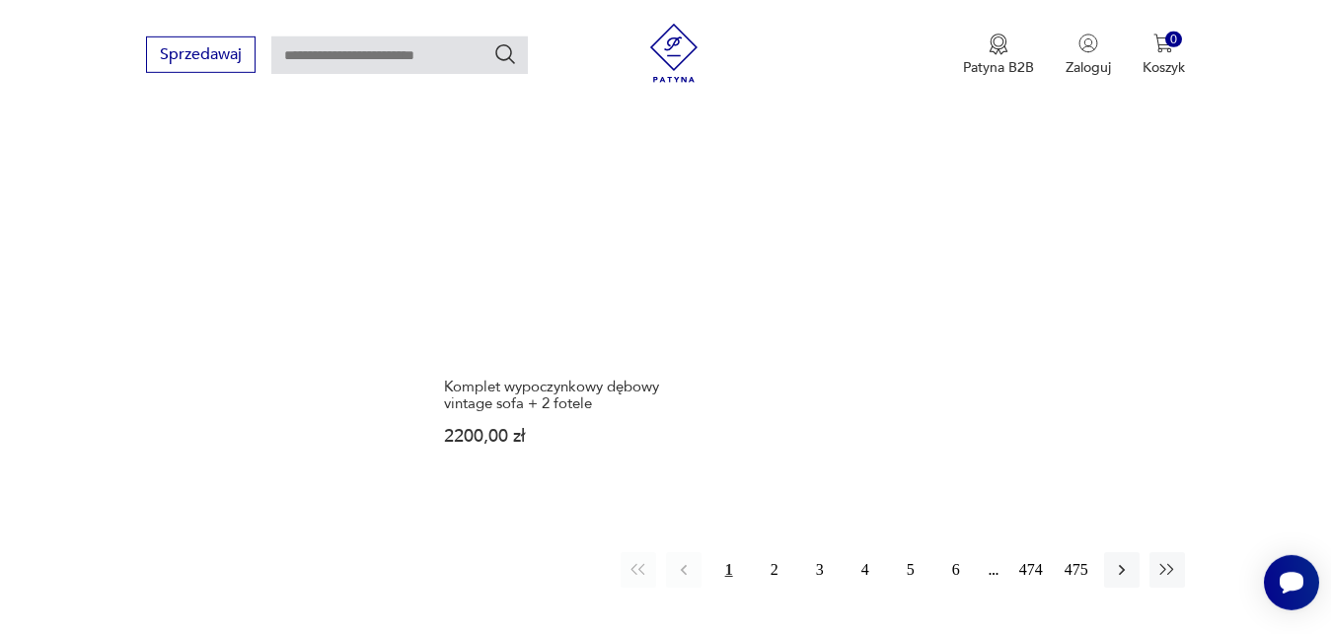
scroll to position [2827, 0]
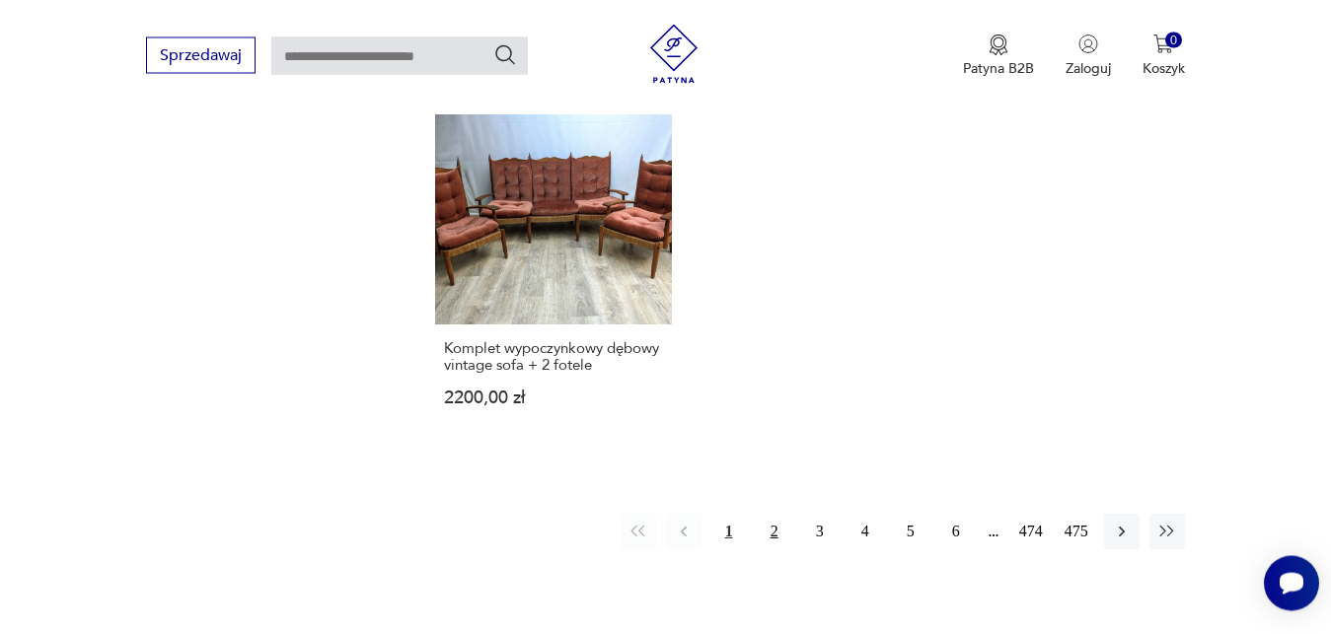
click at [773, 516] on button "2" at bounding box center [775, 532] width 36 height 36
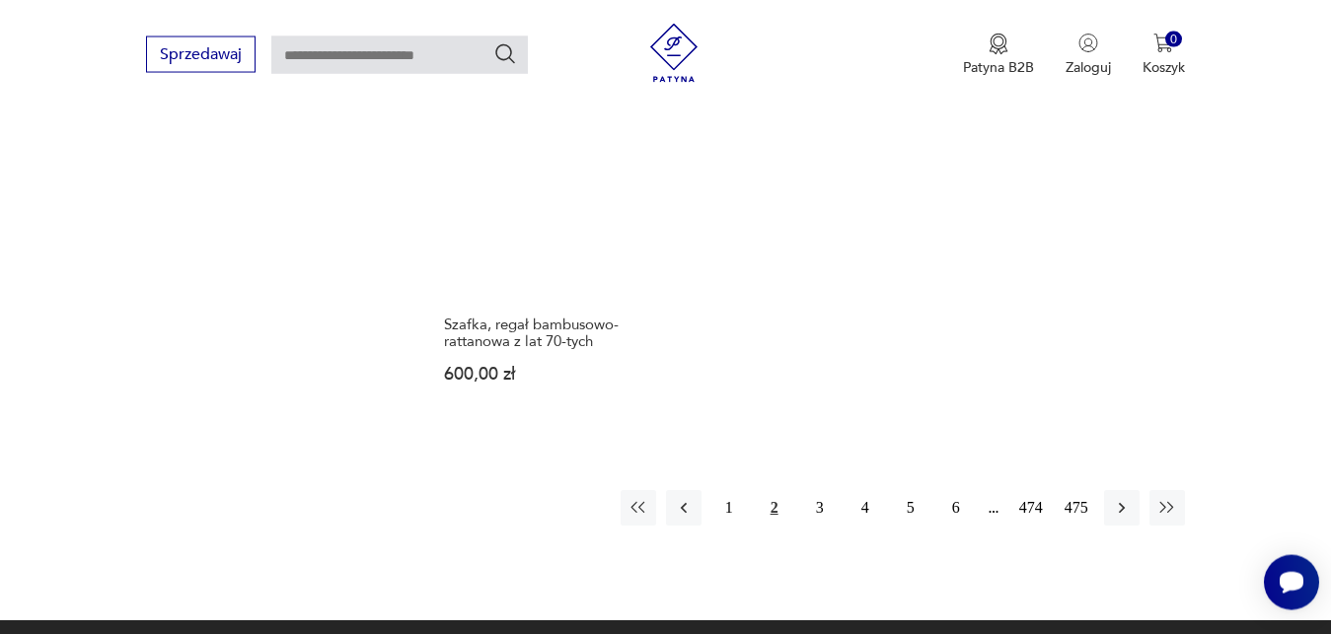
scroll to position [2940, 0]
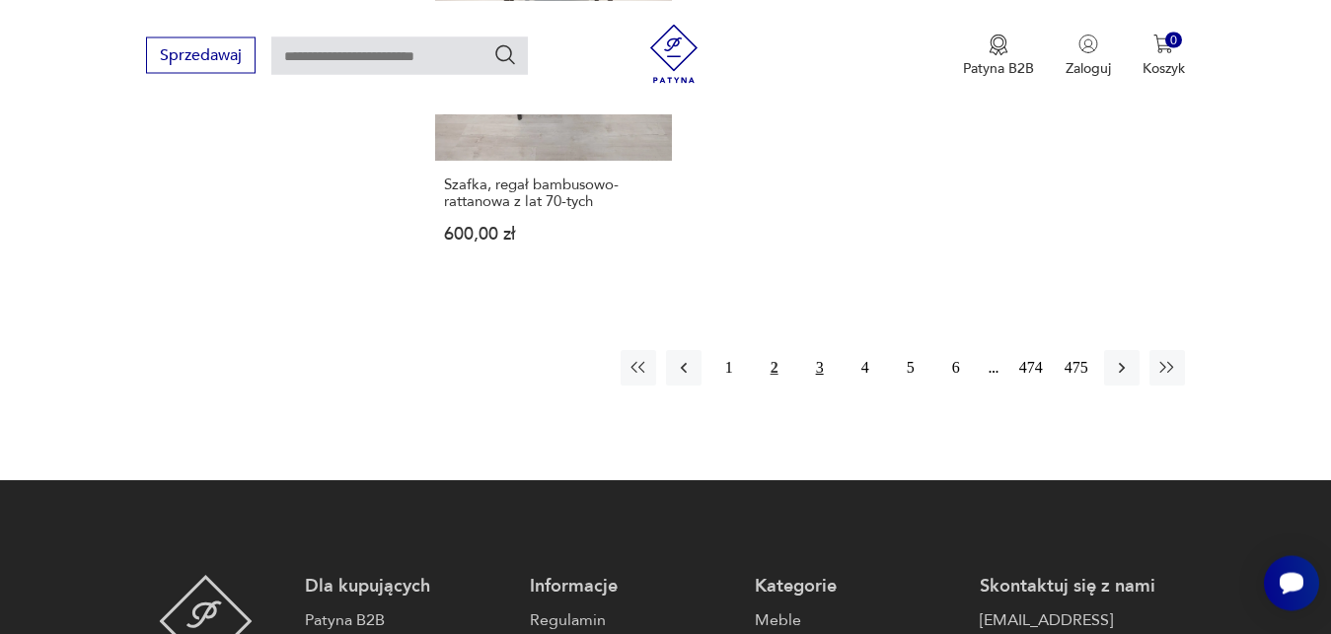
click at [820, 355] on button "3" at bounding box center [820, 368] width 36 height 36
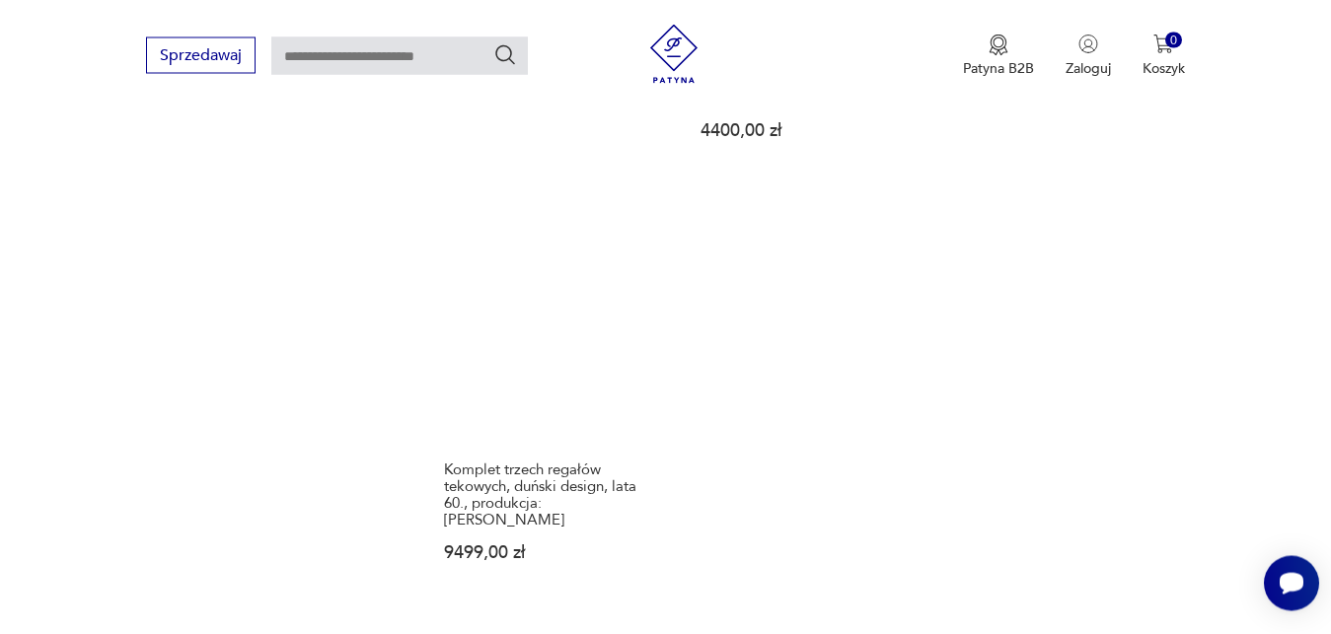
scroll to position [3242, 0]
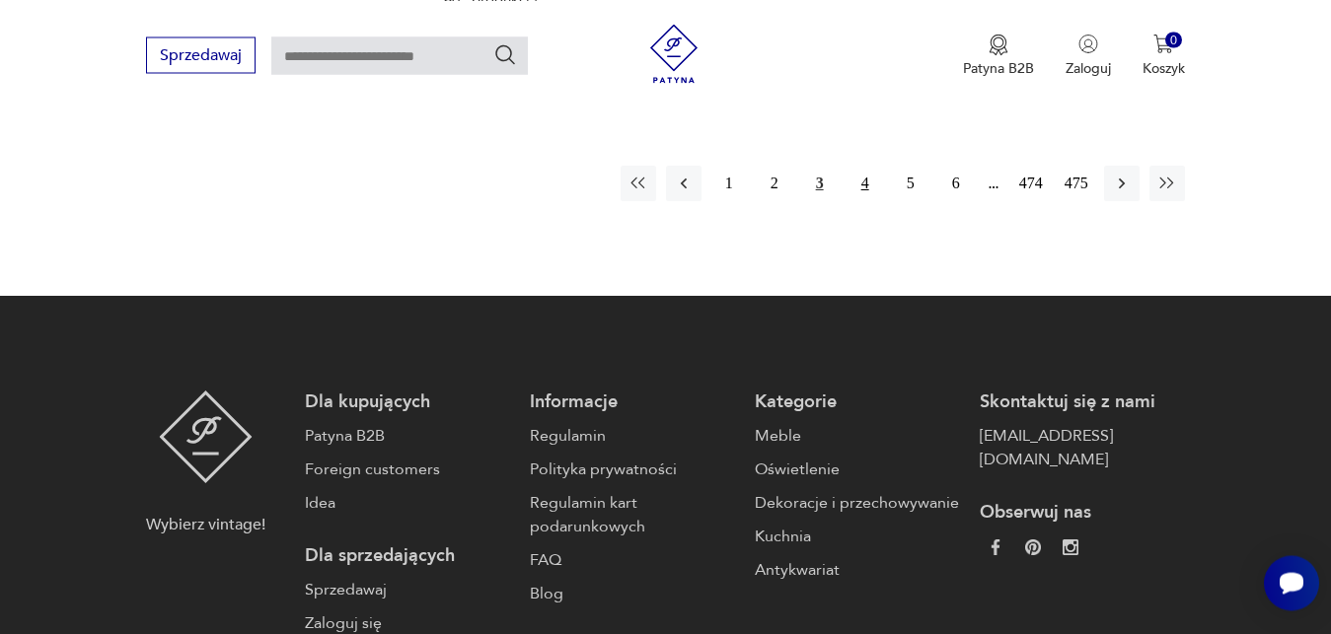
click at [863, 186] on button "4" at bounding box center [866, 184] width 36 height 36
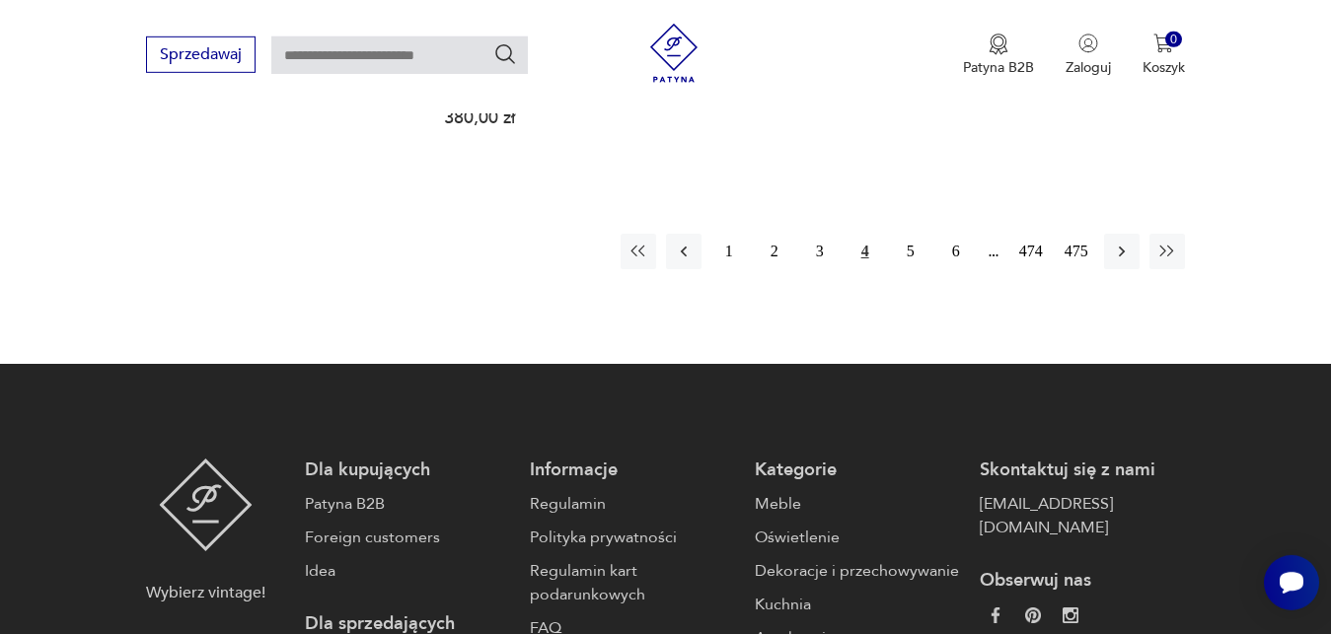
scroll to position [3142, 0]
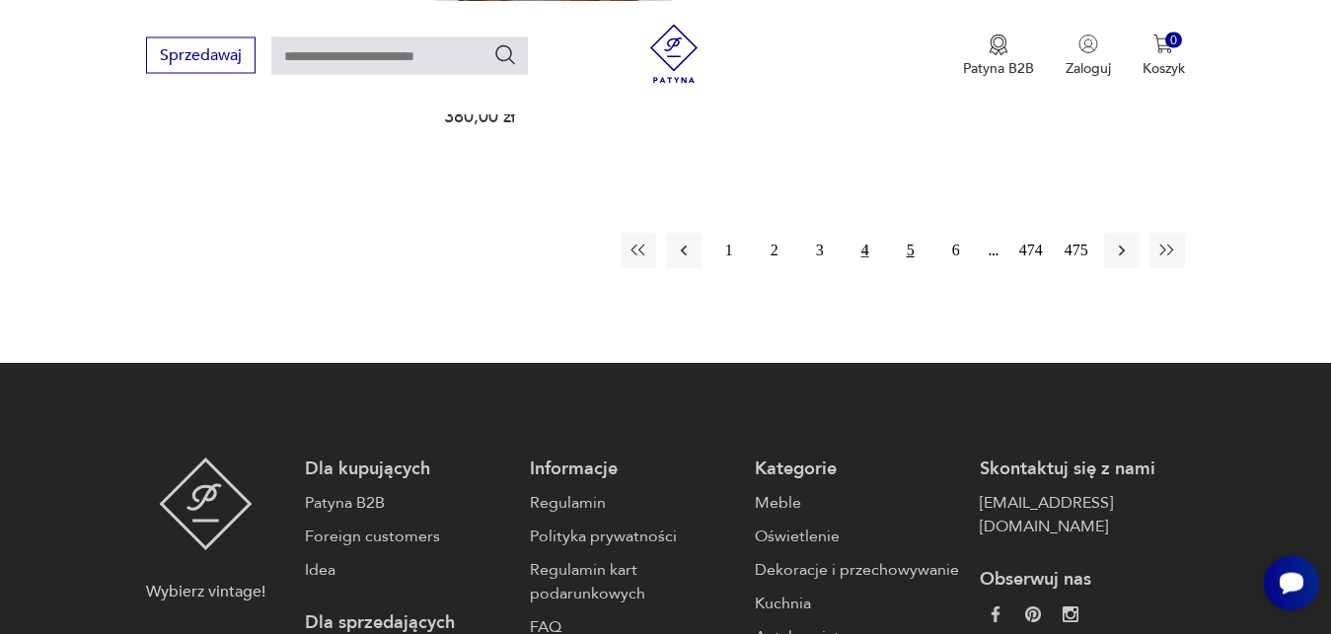
click at [913, 233] on button "5" at bounding box center [911, 251] width 36 height 36
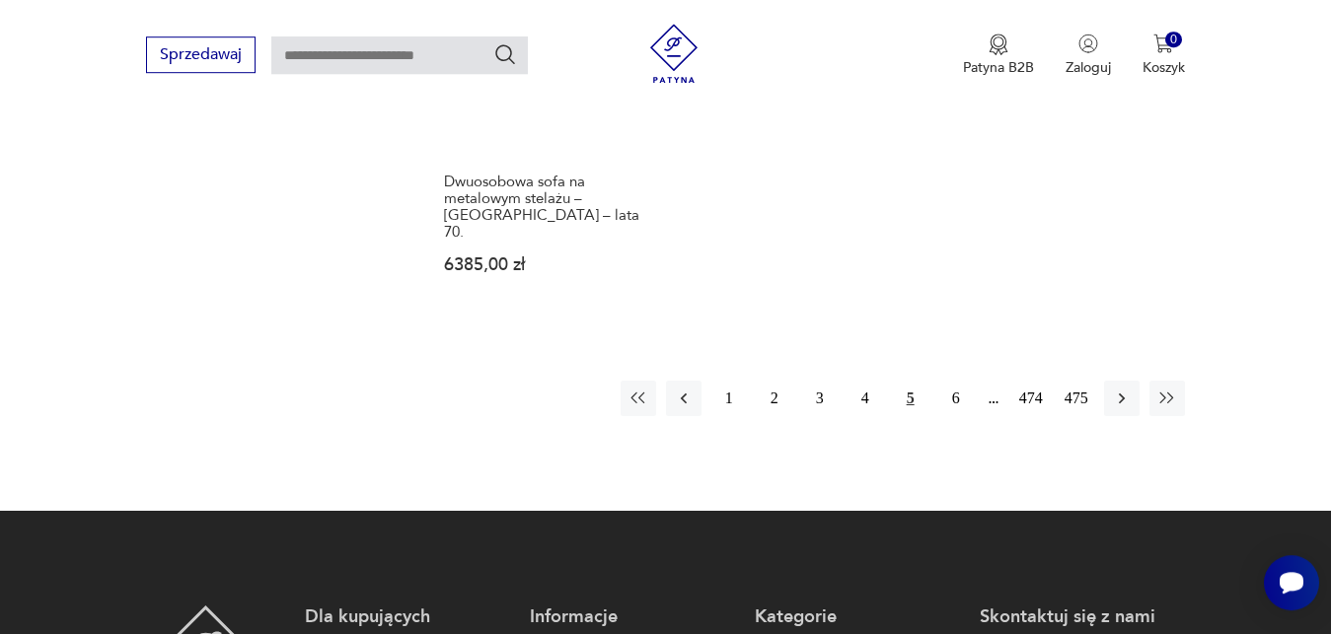
scroll to position [3194, 0]
